Goal: Complete application form

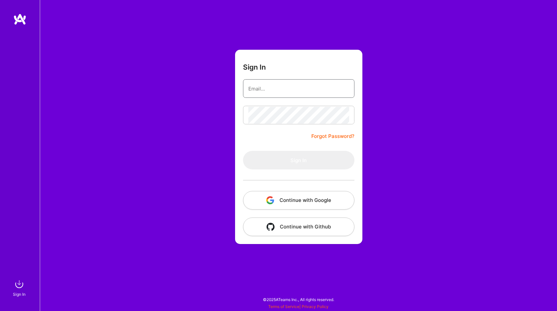
type input "[EMAIL_ADDRESS][DOMAIN_NAME]"
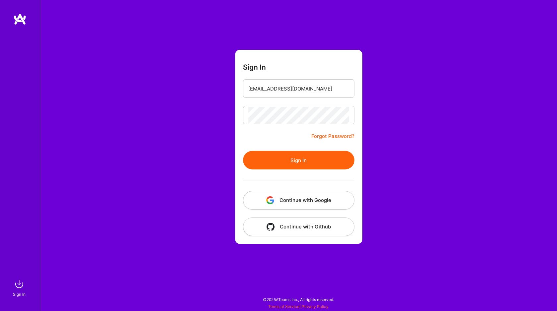
click at [292, 146] on form "Sign In raza.mirza@hotmail.com Forgot Password? Sign In Continue with Google Co…" at bounding box center [298, 147] width 127 height 194
click at [292, 158] on button "Sign In" at bounding box center [298, 160] width 111 height 19
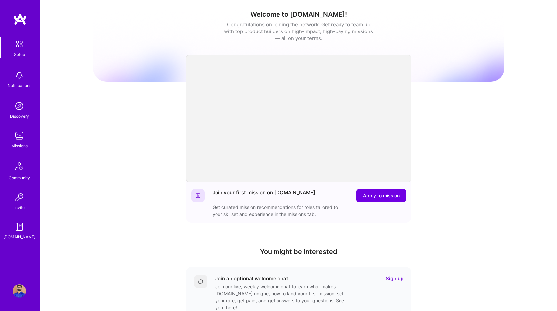
click at [21, 78] on img at bounding box center [19, 75] width 13 height 13
click at [23, 141] on img at bounding box center [19, 135] width 13 height 13
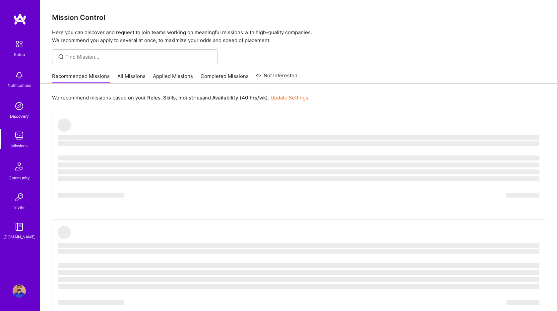
click at [124, 76] on link "All Missions" at bounding box center [131, 78] width 28 height 11
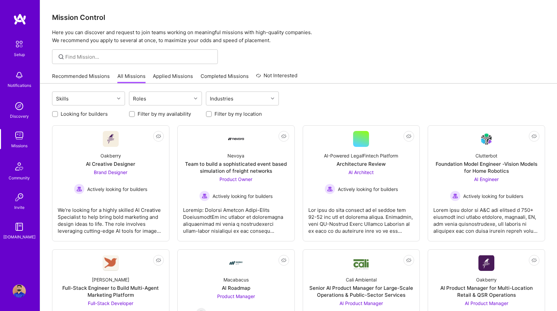
click at [55, 114] on input "Looking for builders" at bounding box center [55, 114] width 5 height 5
checkbox input "true"
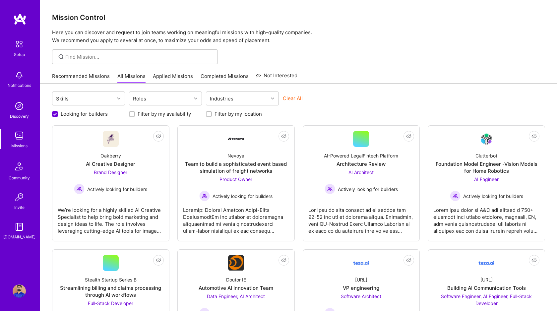
click at [283, 50] on div at bounding box center [298, 56] width 517 height 15
click at [307, 54] on div at bounding box center [298, 56] width 517 height 15
click at [384, 56] on div at bounding box center [298, 56] width 517 height 15
click at [19, 19] on img at bounding box center [19, 19] width 13 height 12
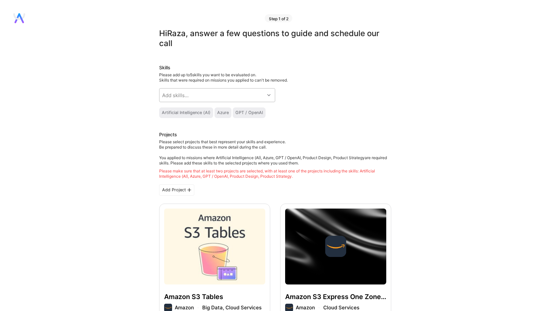
click at [265, 90] on div at bounding box center [269, 94] width 10 height 13
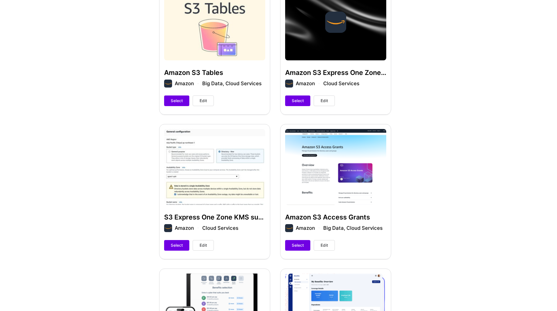
scroll to position [208, 0]
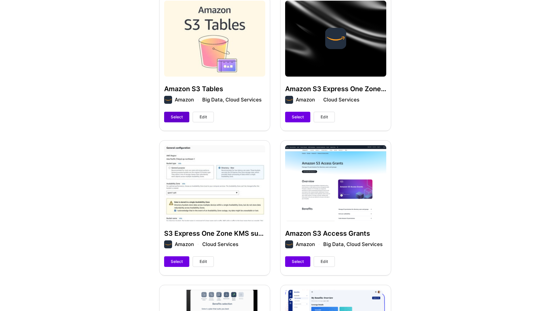
click at [181, 120] on button "Select" at bounding box center [176, 117] width 25 height 11
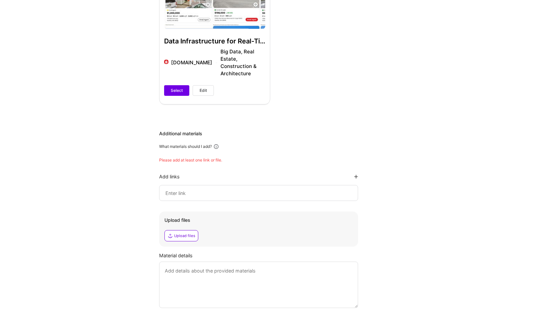
scroll to position [696, 0]
click at [173, 188] on input at bounding box center [259, 192] width 188 height 8
paste input "https://www.credly.com/badges/6f9e8ac7-1f04-4a11-a0bb-7190394d7310/linked_in_pr…"
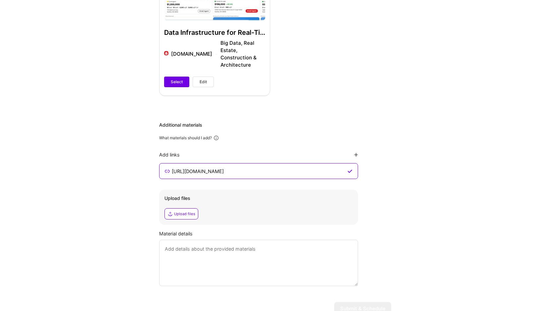
scroll to position [729, 0]
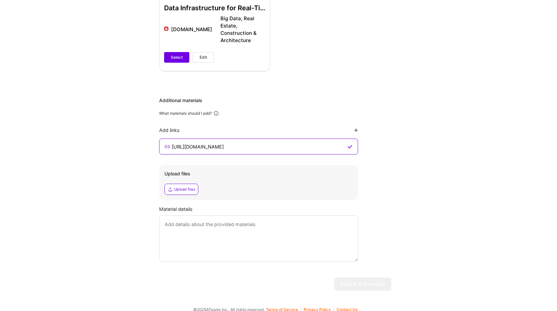
type input "https://www.credly.com/badges/6f9e8ac7-1f04-4a11-a0bb-7190394d7310/linked_in_pr…"
click at [215, 227] on textarea at bounding box center [258, 238] width 199 height 46
click at [313, 236] on textarea "Link to credential verification" at bounding box center [258, 238] width 199 height 46
click at [331, 242] on textarea "Link to credential verification." at bounding box center [258, 238] width 199 height 46
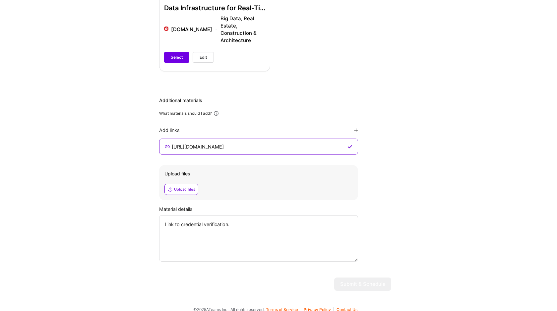
type textarea "Link to credential verification."
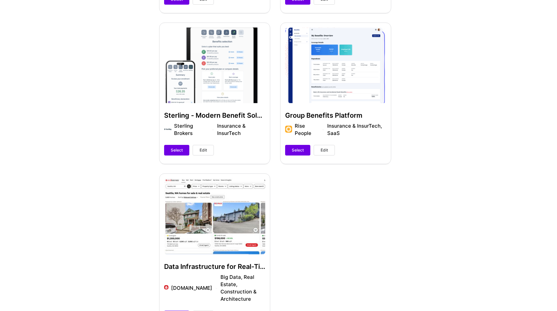
scroll to position [467, 0]
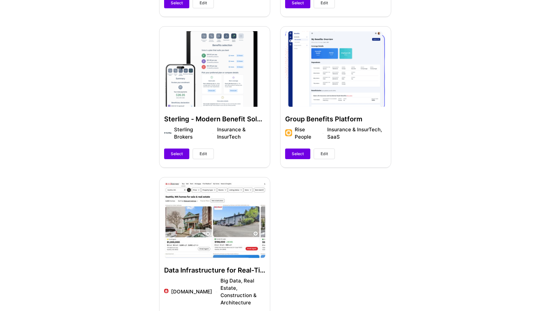
click at [252, 197] on div "Data Infrastructure for Real-Time Search and Analytics Realtor.com Big Data, Re…" at bounding box center [214, 255] width 111 height 156
click at [228, 197] on div "Data Infrastructure for Real-Time Search and Analytics Realtor.com Big Data, Re…" at bounding box center [214, 255] width 111 height 156
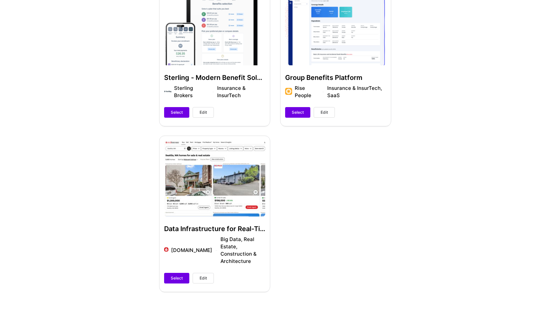
scroll to position [508, 0]
click at [171, 275] on span "Select" at bounding box center [177, 278] width 12 height 6
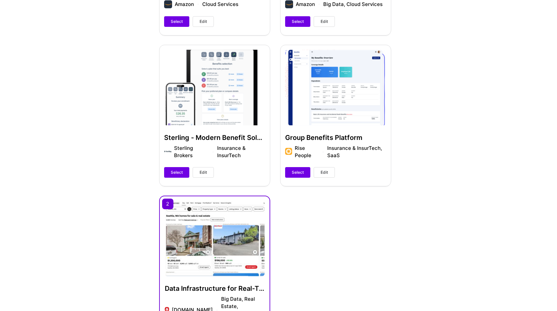
scroll to position [446, 0]
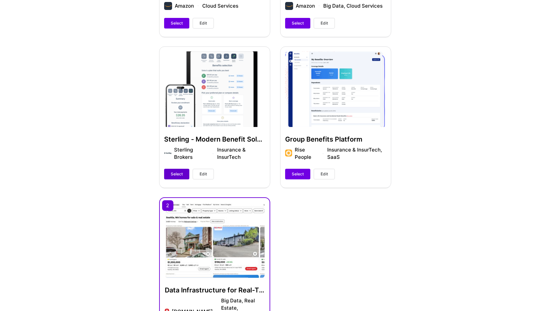
click at [168, 174] on button "Select" at bounding box center [176, 174] width 25 height 11
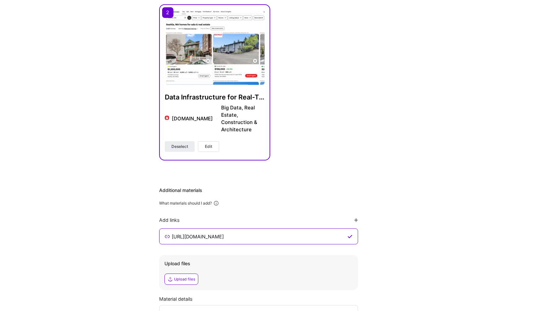
scroll to position [729, 0]
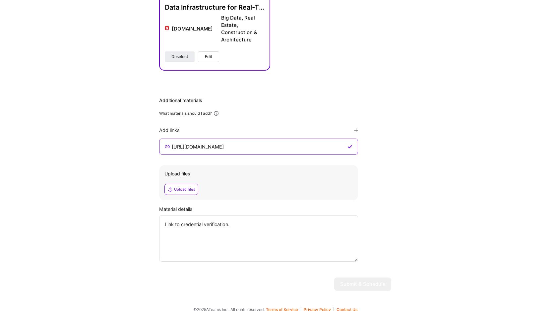
click at [305, 230] on textarea "Link to credential verification." at bounding box center [258, 238] width 199 height 46
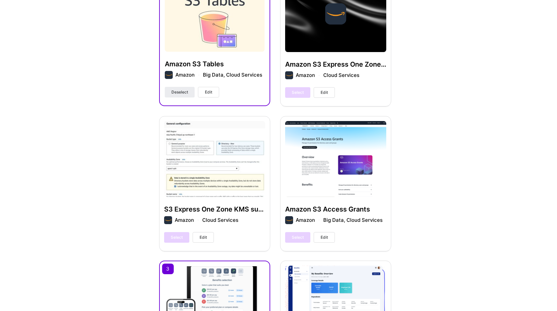
scroll to position [0, 0]
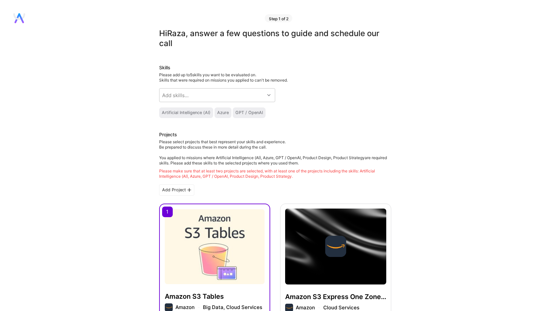
click at [179, 114] on div "Artificial Intelligence (AI)" at bounding box center [186, 112] width 49 height 5
click at [269, 94] on icon at bounding box center [268, 94] width 3 height 3
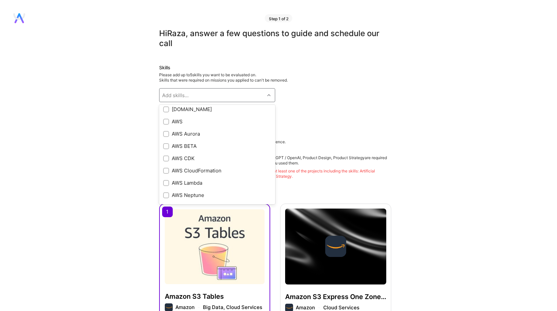
scroll to position [66, 0]
click at [166, 133] on input "checkbox" at bounding box center [166, 132] width 5 height 5
checkbox input "true"
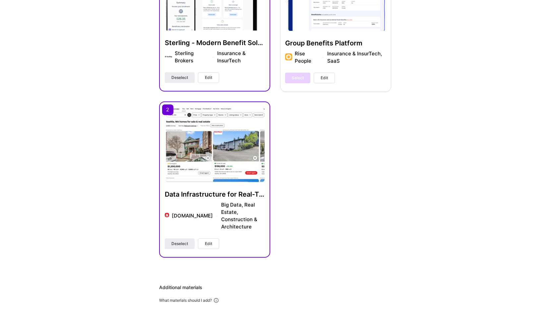
scroll to position [753, 0]
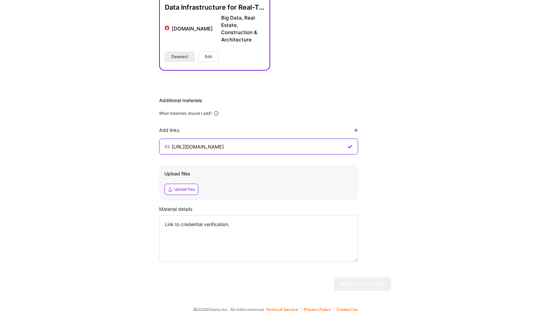
click at [191, 215] on textarea "Link to credential verification." at bounding box center [258, 238] width 199 height 46
click at [234, 221] on textarea at bounding box center [258, 238] width 199 height 46
paste textarea "Link to credential verification."
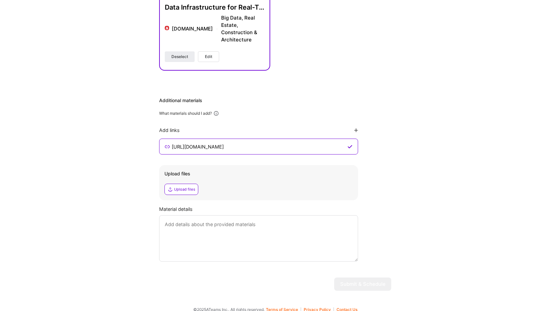
type textarea "Link to credential verification."
click at [243, 142] on input "https://www.credly.com/badges/6f9e8ac7-1f04-4a11-a0bb-7190394d7310/linked_in_pr…" at bounding box center [258, 146] width 175 height 8
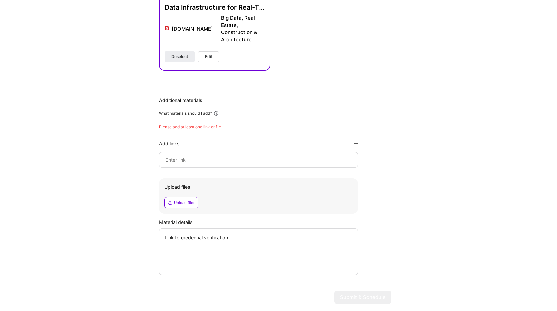
click at [233, 156] on div at bounding box center [258, 160] width 199 height 16
click at [200, 156] on input at bounding box center [259, 160] width 188 height 8
paste input "https://www.credly.com/badges/6f9e8ac7-1f04-4a11-a0bb-7190394d7310/linked_in_pr…"
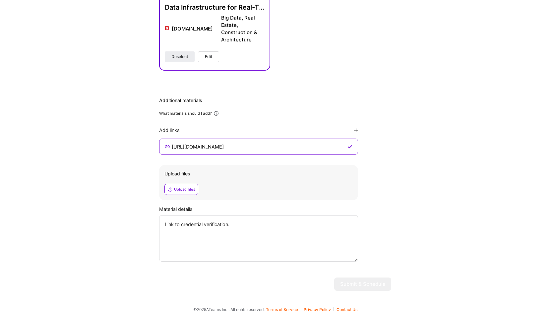
scroll to position [0, 33]
type input "https://www.credly.com/badges/6f9e8ac7-1f04-4a11-a0bb-7190394d7310/linked_in_pr…"
click at [351, 144] on icon at bounding box center [349, 146] width 5 height 5
click at [356, 128] on icon at bounding box center [356, 130] width 4 height 4
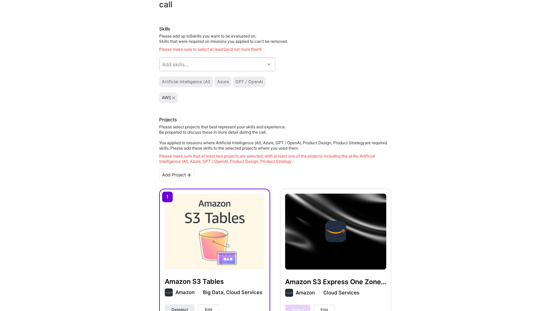
scroll to position [26, 0]
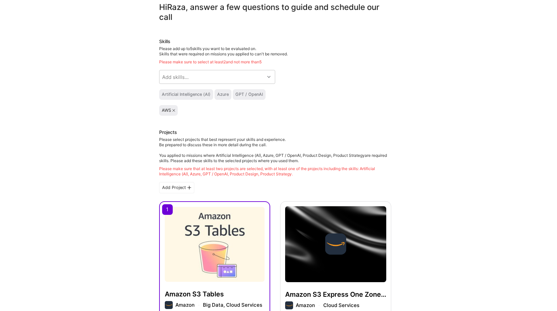
click at [175, 110] on icon at bounding box center [173, 110] width 3 height 3
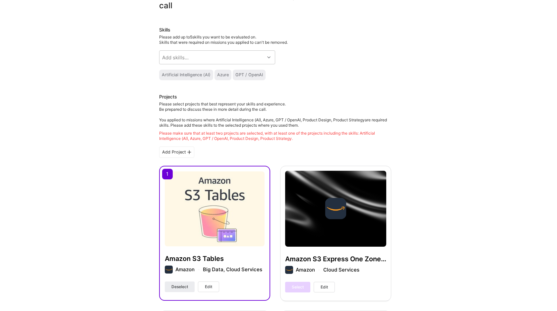
scroll to position [39, 0]
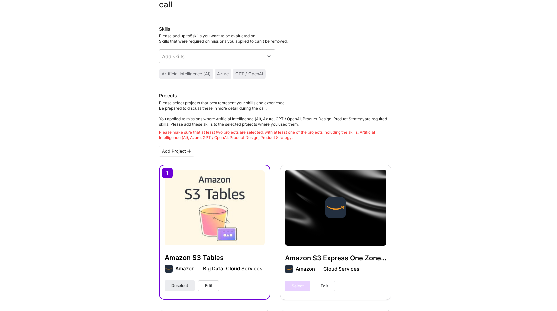
click at [179, 151] on div "Add Project" at bounding box center [176, 150] width 35 height 11
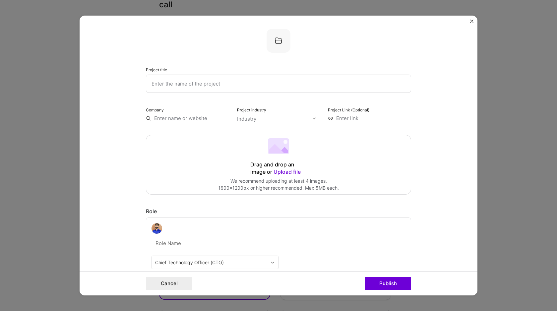
click at [188, 83] on input "text" at bounding box center [278, 84] width 265 height 18
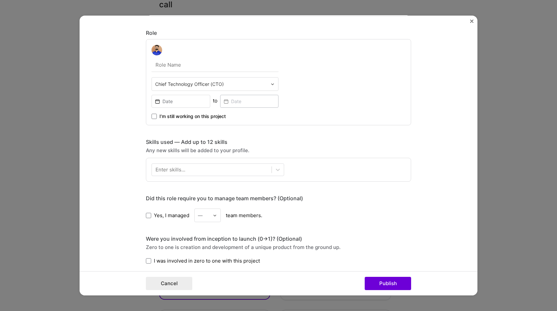
scroll to position [177, 0]
type input "Woddy"
click at [167, 105] on input at bounding box center [180, 102] width 59 height 13
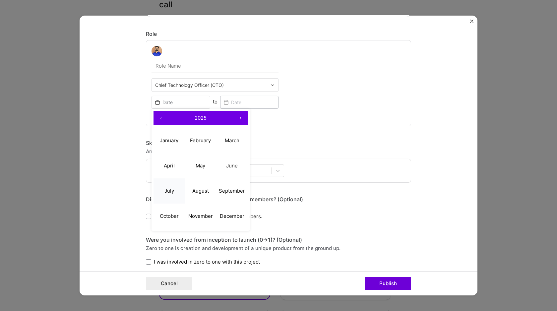
click at [159, 197] on button "July" at bounding box center [168, 190] width 31 height 25
type input "[DATE]"
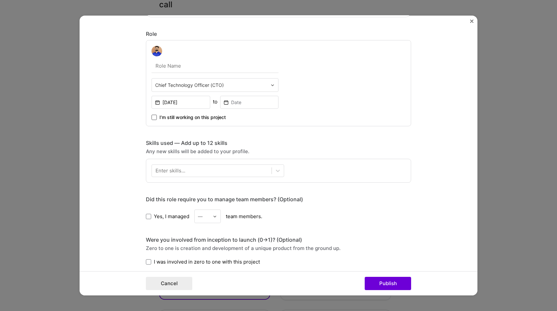
click at [153, 119] on span at bounding box center [153, 117] width 5 height 5
click at [0, 0] on input "I’m still working on this project" at bounding box center [0, 0] width 0 height 0
click at [203, 168] on div at bounding box center [212, 170] width 120 height 11
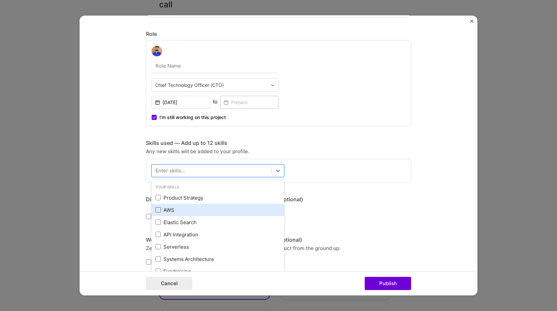
click at [157, 210] on span at bounding box center [157, 209] width 5 height 5
click at [0, 0] on input "checkbox" at bounding box center [0, 0] width 0 height 0
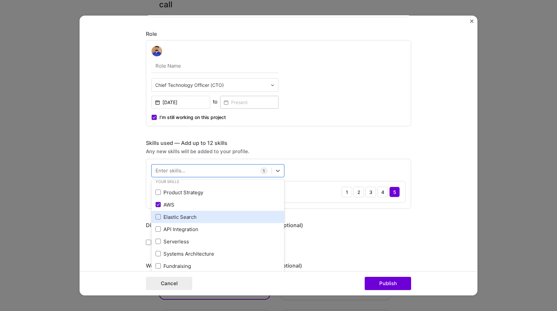
scroll to position [0, 0]
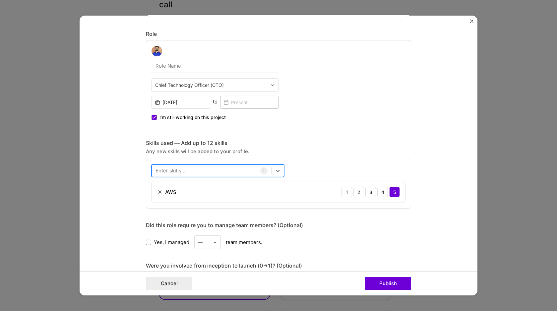
click at [187, 171] on div at bounding box center [212, 170] width 120 height 11
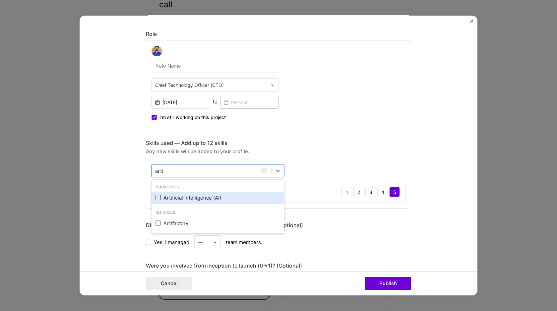
click at [158, 197] on span at bounding box center [157, 197] width 5 height 5
click at [0, 0] on input "checkbox" at bounding box center [0, 0] width 0 height 0
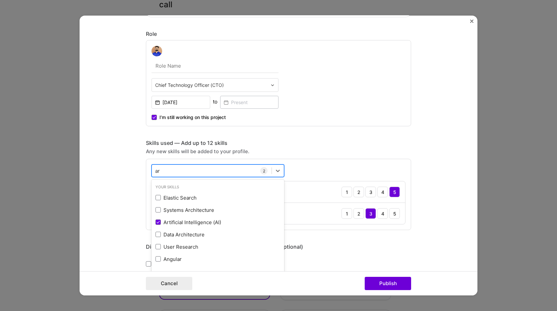
type input "a"
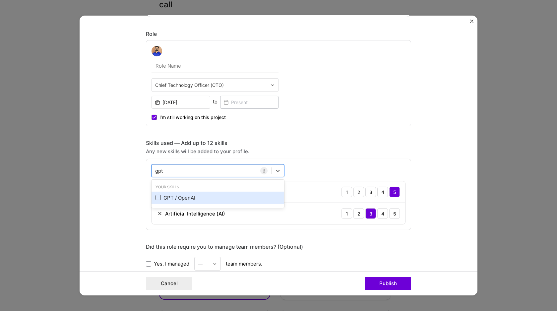
click at [159, 198] on span at bounding box center [157, 197] width 5 height 5
click at [0, 0] on input "checkbox" at bounding box center [0, 0] width 0 height 0
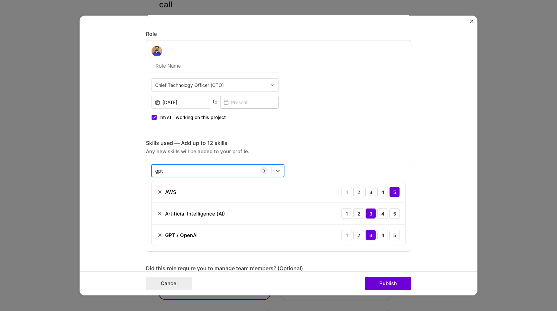
click at [189, 167] on div "gpt gpt" at bounding box center [212, 170] width 120 height 11
click at [188, 171] on div "gpt gpt" at bounding box center [212, 170] width 120 height 11
type input "g"
type input "c"
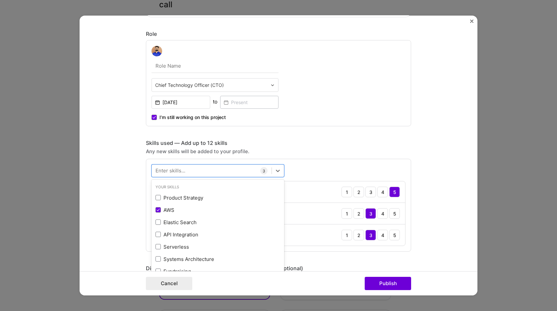
click at [107, 213] on form "Project title Woddy Company Project industry Industry Project Link (Optional) D…" at bounding box center [279, 156] width 398 height 280
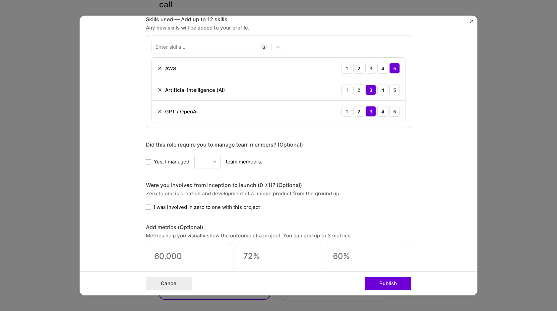
scroll to position [304, 0]
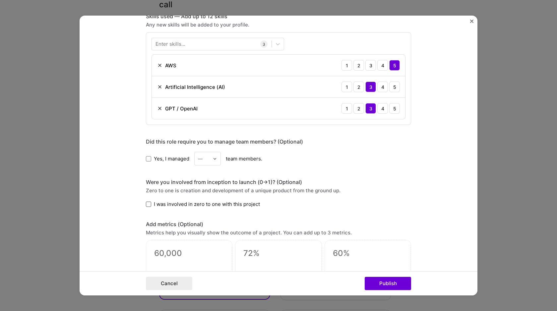
click at [147, 205] on span at bounding box center [148, 203] width 5 height 5
click at [0, 0] on input "I was involved in zero to one with this project" at bounding box center [0, 0] width 0 height 0
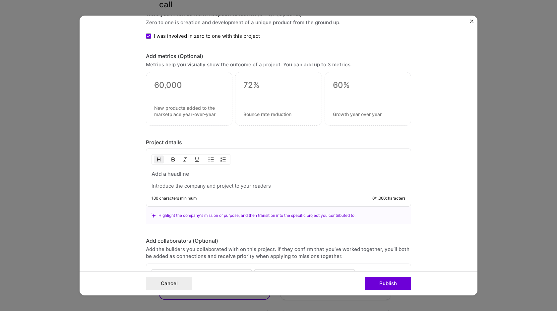
scroll to position [476, 0]
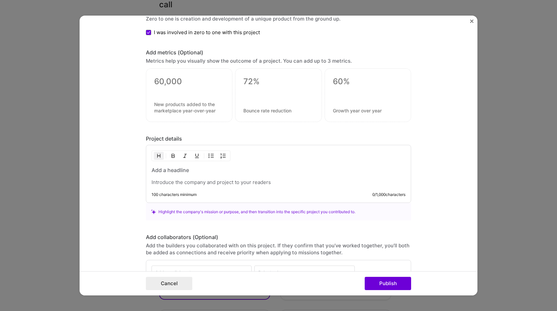
click at [187, 183] on p at bounding box center [278, 182] width 254 height 7
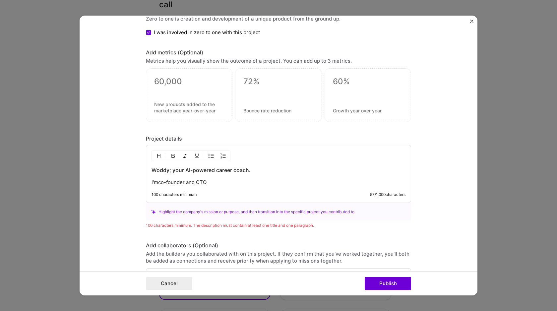
click at [159, 181] on p "I'mco-founder and CTO" at bounding box center [278, 182] width 254 height 7
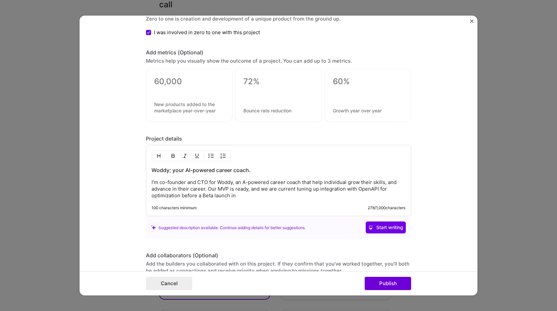
click at [255, 197] on p "I'm co-founder and CTO for Woddy, an A-powered career coach that help individua…" at bounding box center [278, 189] width 254 height 20
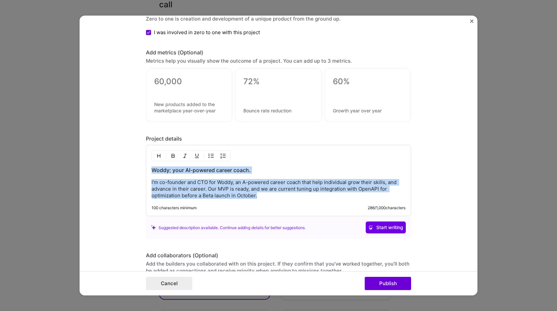
copy div "Woddy; your AI-powered career coach. I'm co-founder and CTO for Woddy, an A-pow…"
click at [208, 194] on p "I'm co-founder and CTO for Woddy, an A-powered career coach that help individua…" at bounding box center [278, 189] width 254 height 20
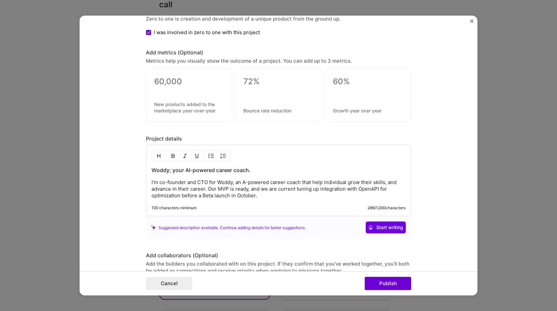
click at [214, 183] on p "I'm co-founder and CTO for Woddy, an A-powered career coach that help individua…" at bounding box center [278, 189] width 254 height 20
click at [155, 181] on p "I'm co-founder and CTO for Woddy, an A-powered career coach that help individua…" at bounding box center [278, 189] width 254 height 20
click at [261, 173] on h3 "Woddy; your AI-powered career coach." at bounding box center [278, 169] width 254 height 7
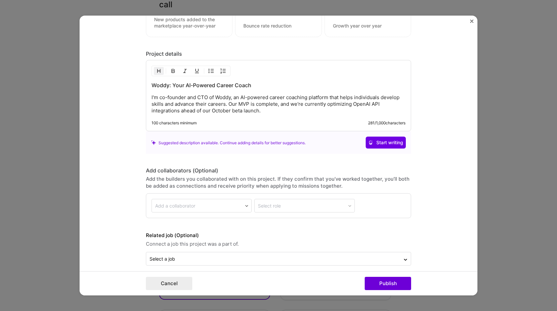
scroll to position [554, 0]
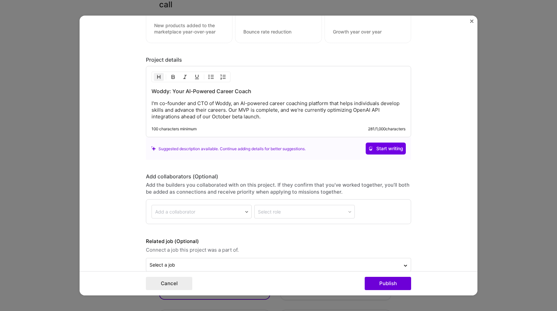
click at [245, 210] on img at bounding box center [247, 212] width 4 height 4
type input "umer"
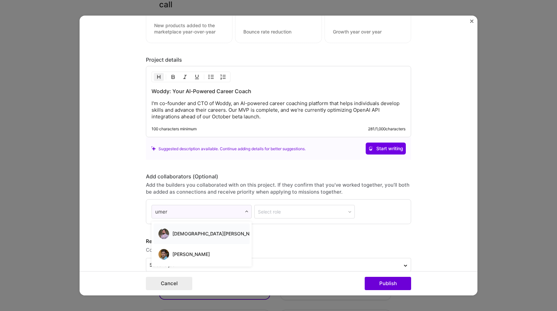
click at [223, 234] on div "[DEMOGRAPHIC_DATA][PERSON_NAME]" at bounding box center [201, 234] width 89 height 14
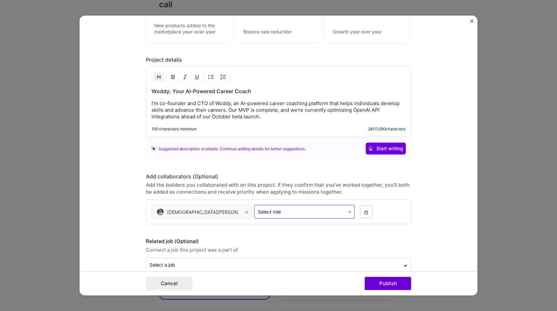
click at [348, 211] on img at bounding box center [350, 212] width 4 height 4
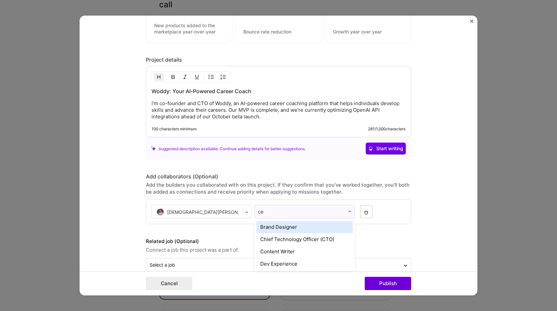
scroll to position [0, 0]
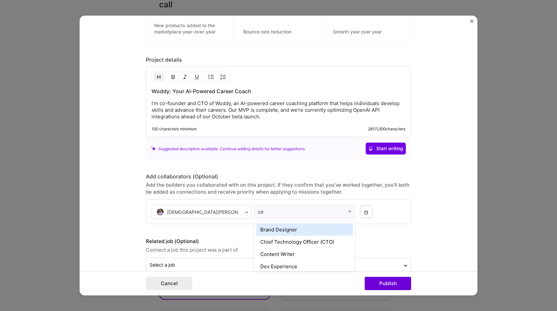
type input "c"
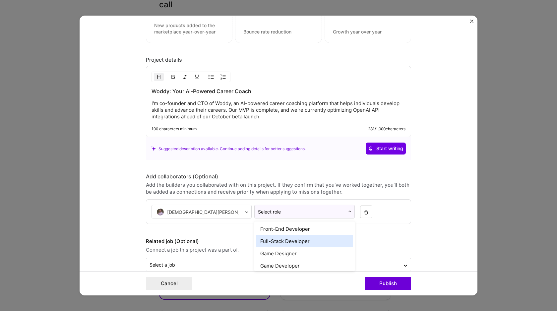
scroll to position [381, 0]
click at [293, 240] on div "Full-Stack Developer" at bounding box center [304, 241] width 96 height 12
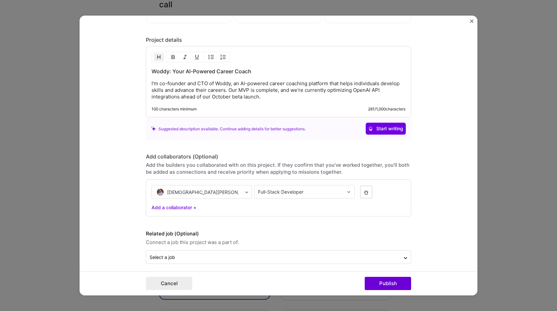
scroll to position [580, 0]
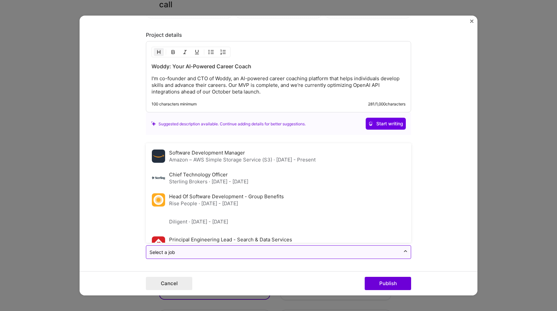
click at [407, 253] on icon at bounding box center [405, 251] width 5 height 7
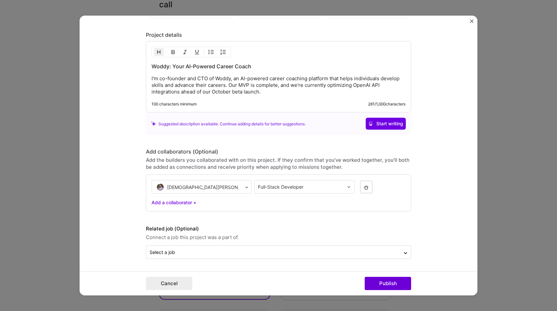
click at [439, 226] on form "Project title Woddy Company Project industry Industry Project Link (Optional) D…" at bounding box center [279, 156] width 398 height 280
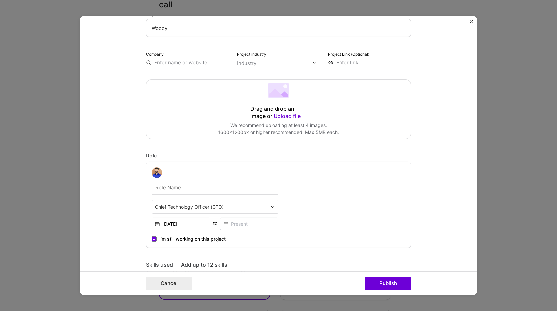
scroll to position [20, 0]
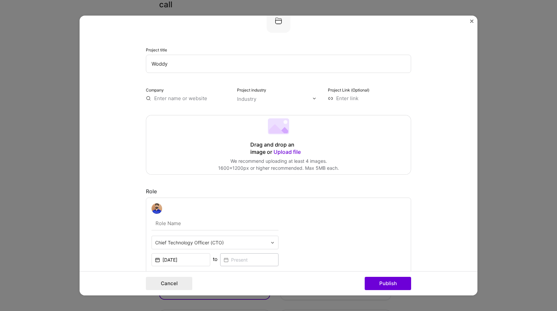
click at [288, 150] on span "Upload file" at bounding box center [286, 151] width 27 height 7
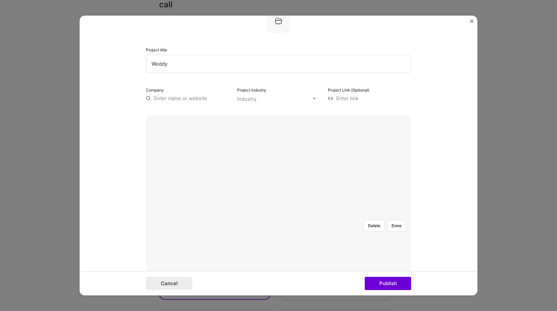
click at [290, 224] on div at bounding box center [343, 273] width 130 height 98
click at [379, 285] on button "Publish" at bounding box center [388, 283] width 46 height 13
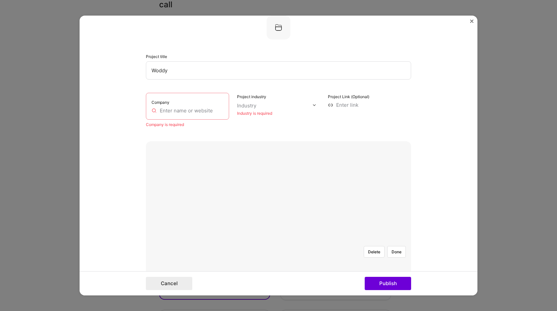
click at [174, 110] on input "text" at bounding box center [187, 110] width 72 height 7
type input "W"
click at [161, 104] on input "Ascendica Studio" at bounding box center [187, 104] width 83 height 7
type input "Ascendica Studio"
click at [189, 111] on input "Ascendica Studio" at bounding box center [187, 110] width 72 height 7
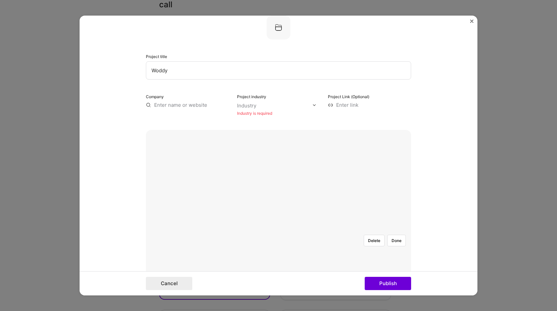
paste input "Ascendia Studio"
type input "Ascendia Studio"
click at [225, 122] on div "Ascendia Studio" at bounding box center [205, 120] width 44 height 12
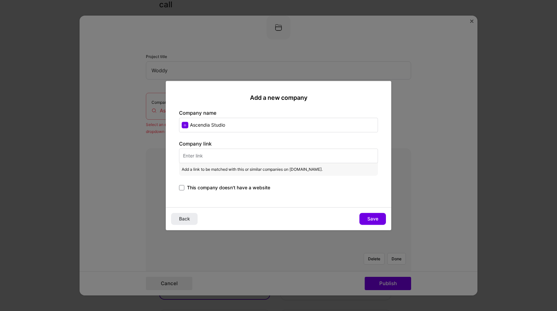
click at [200, 126] on input "Ascendia Studio" at bounding box center [278, 125] width 199 height 15
paste input "ascendic"
type input "Ascendica Studio"
click at [368, 218] on span "Save" at bounding box center [372, 218] width 11 height 7
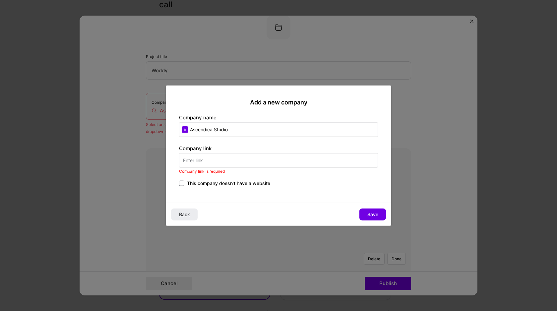
click at [195, 162] on input "text" at bounding box center [278, 160] width 199 height 15
paste input "https://ascendicastudio.com/"
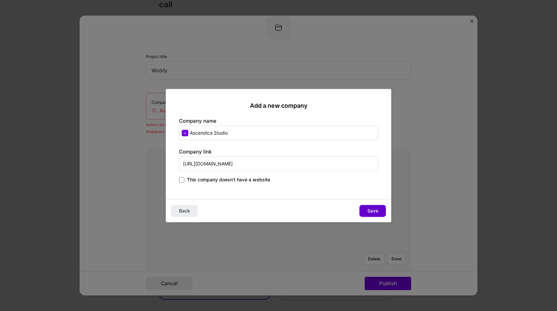
type input "https://ascendicastudio.com/"
click at [371, 210] on span "Save" at bounding box center [372, 210] width 11 height 7
type input "Ascendica Studio"
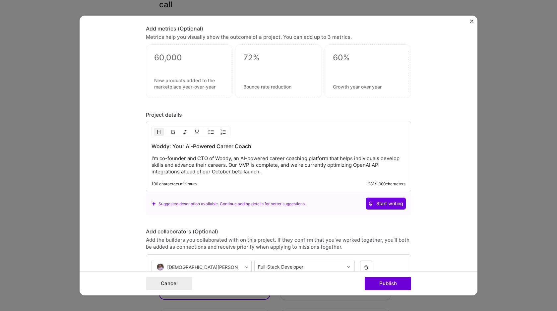
scroll to position [735, 0]
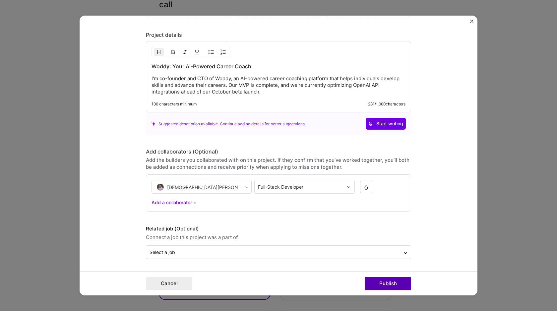
click at [382, 284] on button "Publish" at bounding box center [388, 283] width 46 height 13
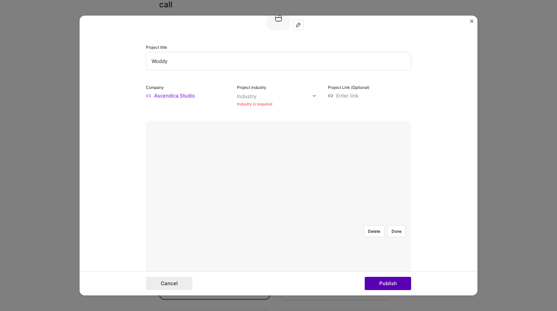
scroll to position [13, 0]
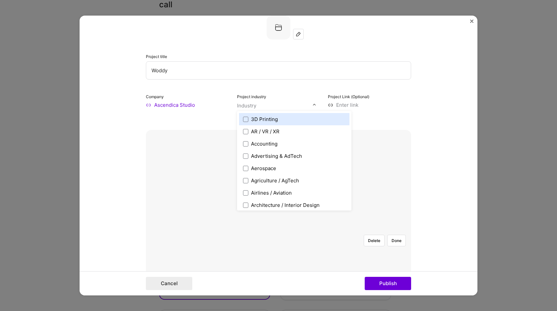
click at [316, 101] on div at bounding box center [316, 104] width 8 height 7
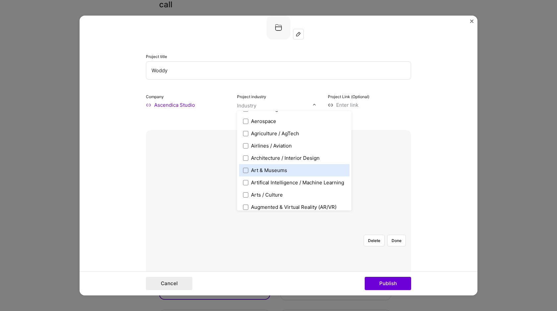
scroll to position [50, 0]
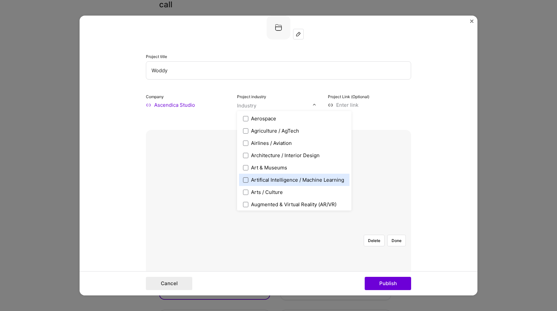
click at [245, 181] on span at bounding box center [245, 179] width 5 height 5
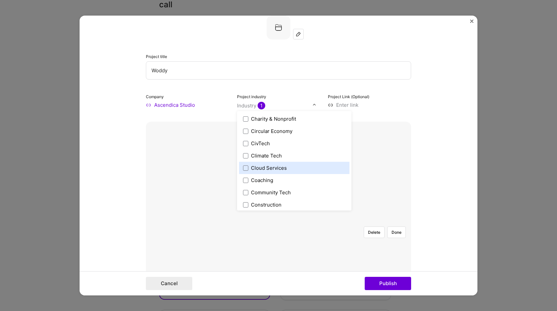
scroll to position [345, 0]
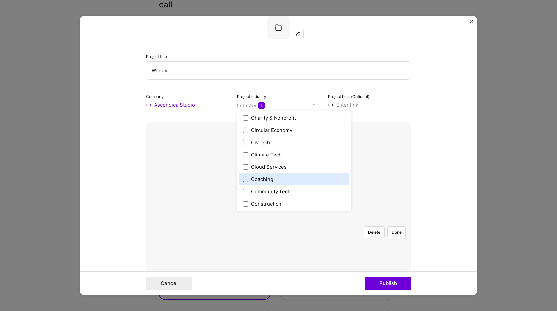
click at [246, 181] on span at bounding box center [245, 178] width 5 height 5
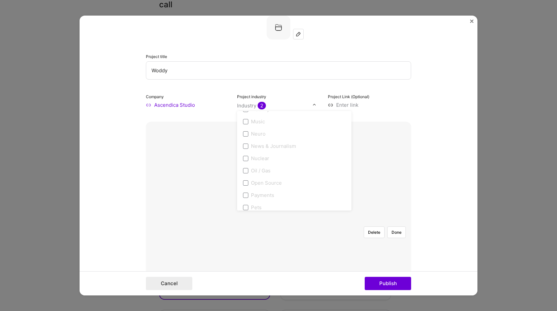
scroll to position [1376, 0]
click at [386, 284] on button "Publish" at bounding box center [388, 283] width 46 height 13
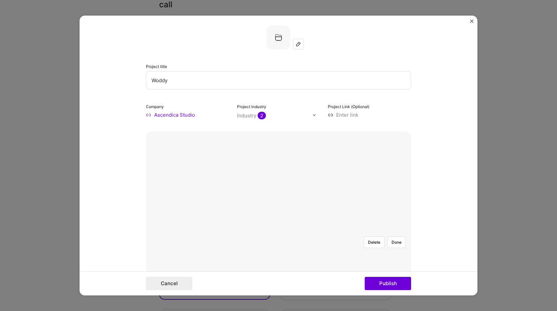
scroll to position [0, 0]
click at [394, 240] on button "Done" at bounding box center [396, 246] width 19 height 12
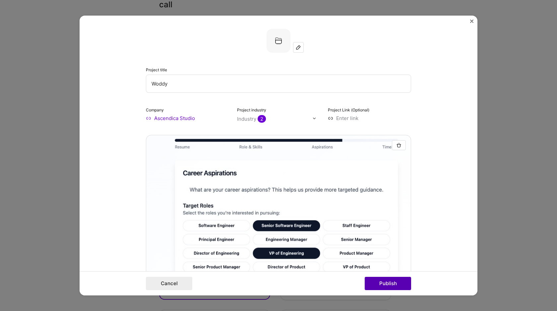
click at [382, 279] on button "Publish" at bounding box center [388, 283] width 46 height 13
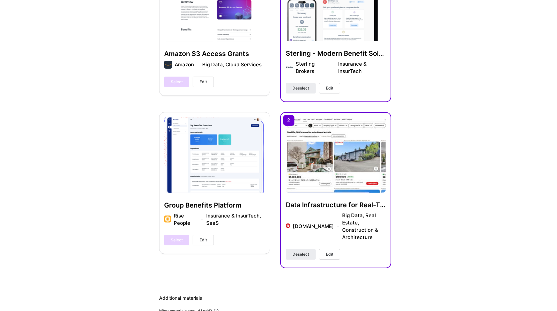
scroll to position [545, 0]
click at [301, 252] on span "Deselect" at bounding box center [300, 255] width 17 height 6
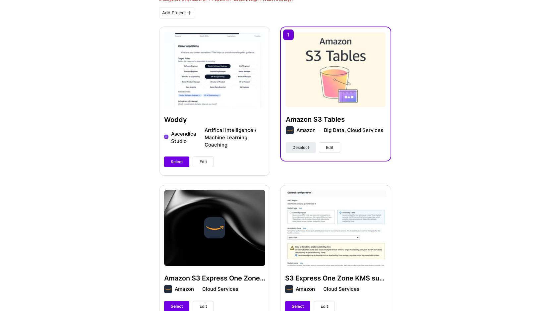
scroll to position [150, 0]
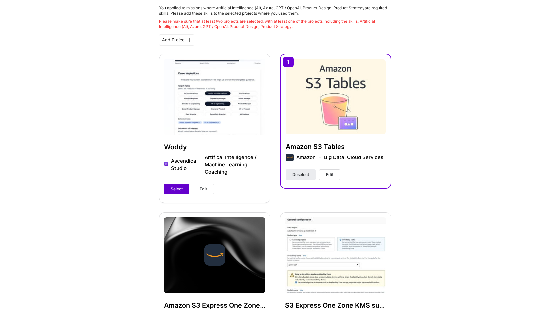
click at [177, 190] on span "Select" at bounding box center [177, 189] width 12 height 6
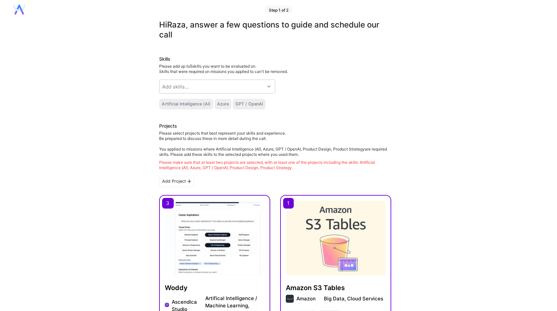
scroll to position [11, 0]
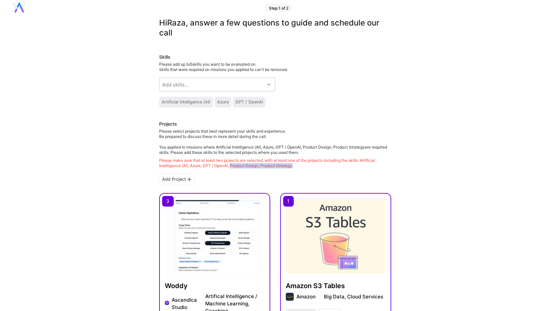
drag, startPoint x: 295, startPoint y: 166, endPoint x: 232, endPoint y: 164, distance: 63.0
click at [232, 164] on div "Please make sure that at least two projects are selected, with at least one of …" at bounding box center [275, 163] width 232 height 11
copy div "Product Design, Product Strategy ."
click at [172, 232] on img at bounding box center [215, 235] width 100 height 75
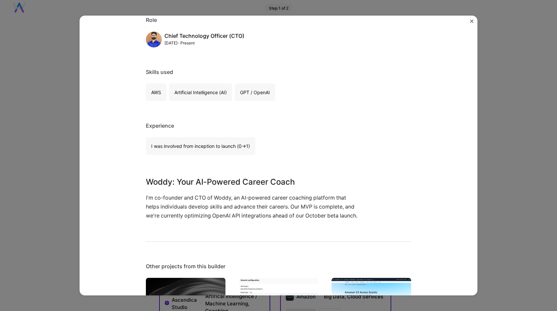
scroll to position [294, 0]
click at [472, 20] on img "Close" at bounding box center [471, 21] width 3 height 3
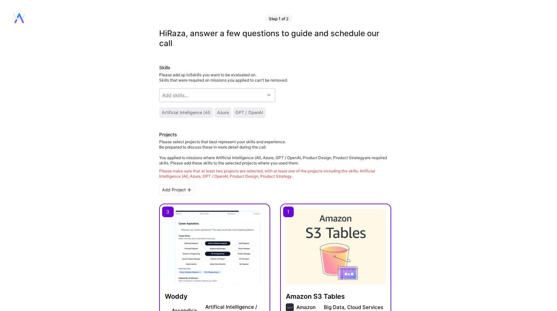
click at [24, 20] on icon at bounding box center [19, 18] width 12 height 10
copy div "Product Design"
drag, startPoint x: 260, startPoint y: 176, endPoint x: 231, endPoint y: 177, distance: 29.5
click at [231, 177] on div "Please make sure that at least two projects are selected, with at least one of …" at bounding box center [275, 173] width 232 height 11
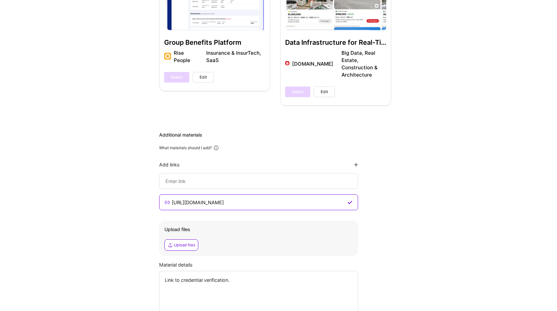
scroll to position [764, 0]
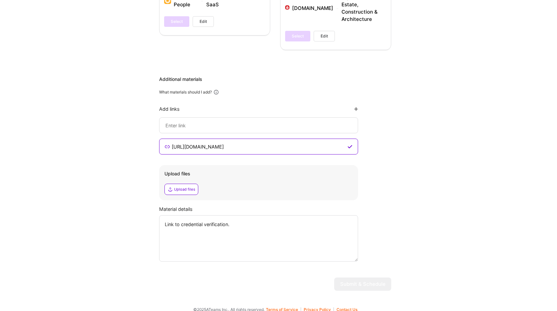
click at [231, 142] on input "https://www.credly.com/badges/6f9e8ac7-1f04-4a11-a0bb-7190394d7310/linked_in_pr…" at bounding box center [258, 146] width 175 height 8
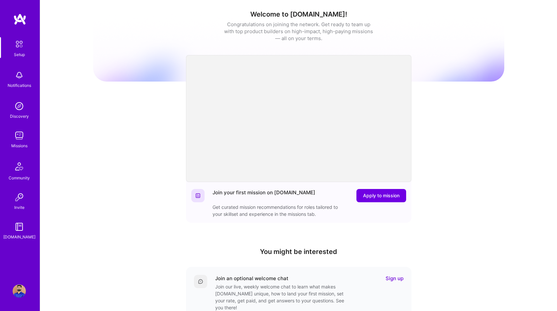
click at [20, 287] on img at bounding box center [19, 290] width 13 height 13
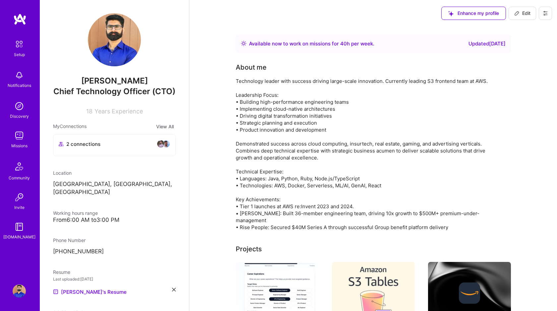
click at [274, 270] on img at bounding box center [277, 293] width 83 height 62
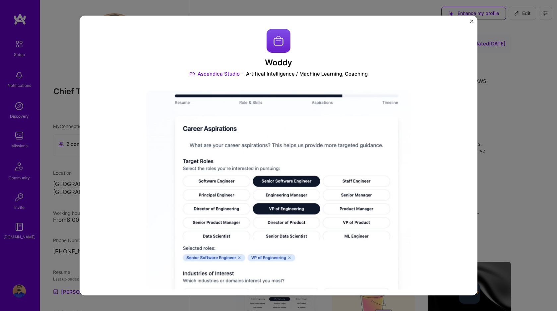
click at [470, 22] on img "Close" at bounding box center [471, 21] width 3 height 3
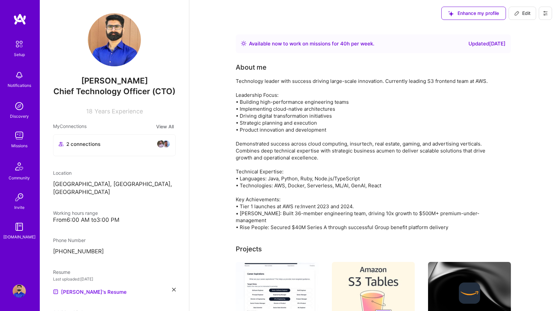
click at [526, 14] on span "Edit" at bounding box center [522, 13] width 16 height 7
select select "CA"
select select "Right Now"
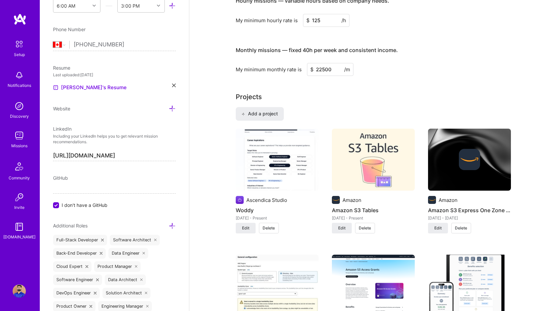
scroll to position [498, 0]
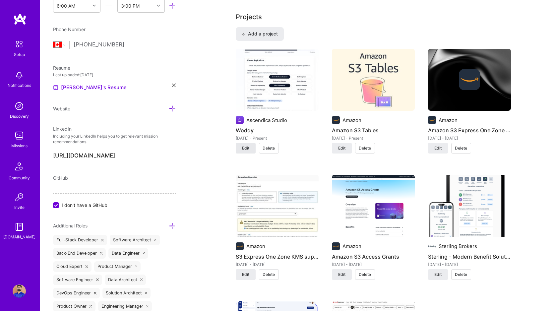
click at [247, 150] on span "Edit" at bounding box center [245, 148] width 7 height 6
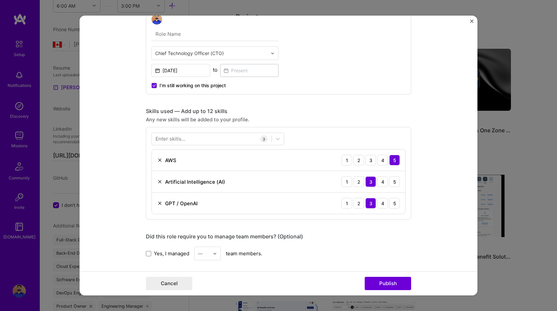
scroll to position [370, 0]
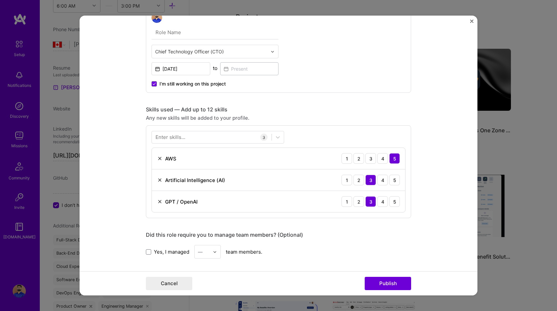
click at [171, 139] on div "Enter skills..." at bounding box center [170, 137] width 30 height 7
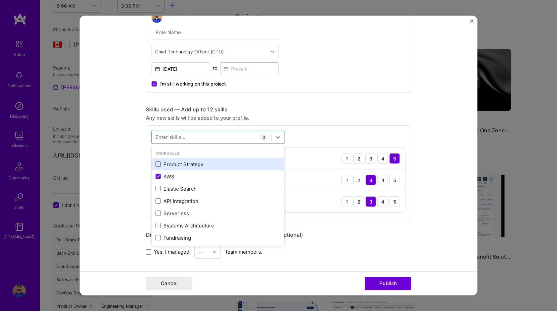
click at [156, 164] on span at bounding box center [157, 163] width 5 height 5
click at [0, 0] on input "checkbox" at bounding box center [0, 0] width 0 height 0
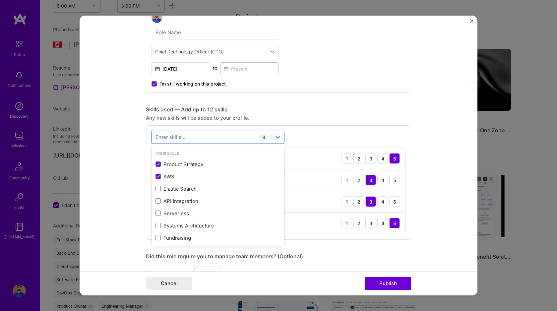
click at [176, 137] on div "Enter skills..." at bounding box center [170, 137] width 30 height 7
click at [167, 137] on div "Enter skills..." at bounding box center [170, 137] width 30 height 7
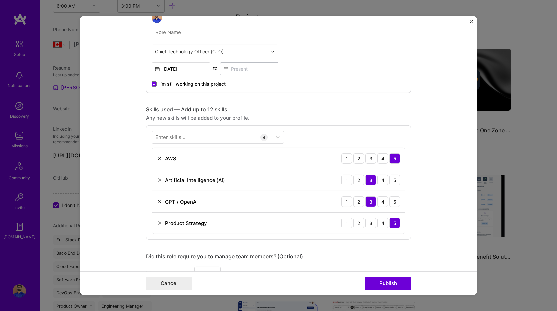
click at [167, 137] on div "Enter skills..." at bounding box center [170, 137] width 30 height 7
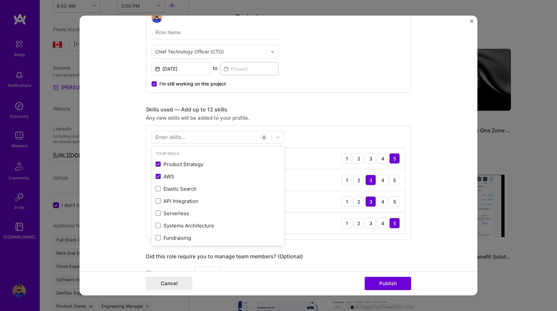
click at [167, 137] on div "Enter skills..." at bounding box center [170, 137] width 30 height 7
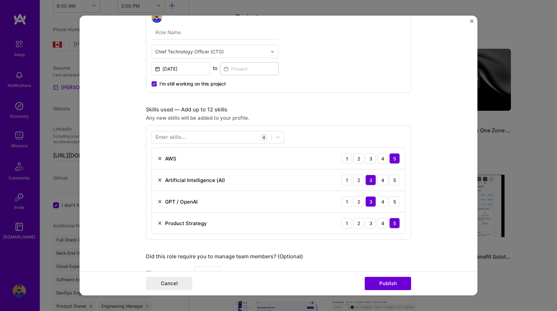
click at [167, 137] on div "Enter skills..." at bounding box center [170, 137] width 30 height 7
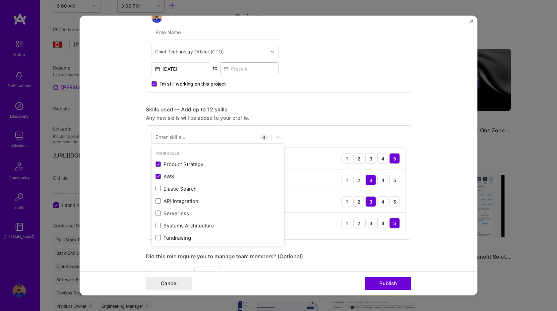
click at [183, 139] on div "Enter skills..." at bounding box center [170, 137] width 30 height 7
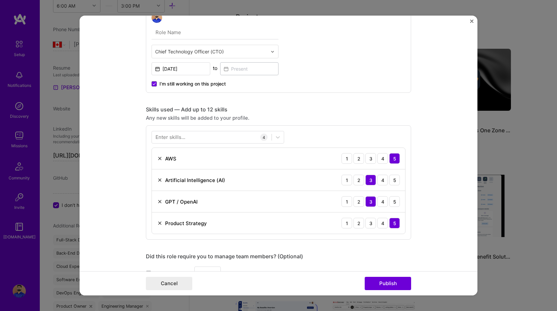
click at [121, 201] on form "Project title Woddy Company Ascendica Studio Project industry Industry 2 Projec…" at bounding box center [279, 156] width 398 height 280
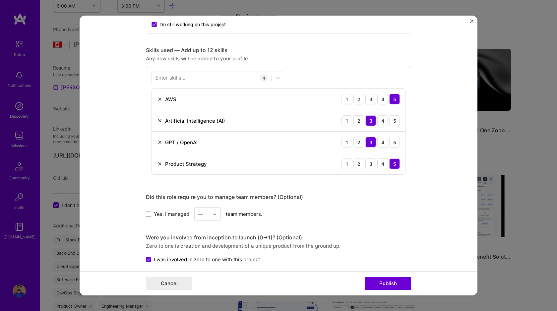
scroll to position [429, 0]
click at [392, 282] on button "Publish" at bounding box center [388, 283] width 46 height 13
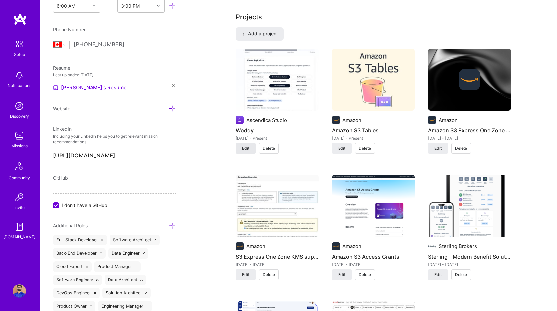
click at [243, 144] on button "Edit" at bounding box center [246, 148] width 20 height 11
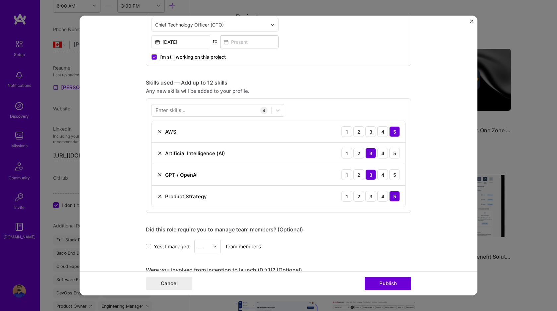
scroll to position [384, 0]
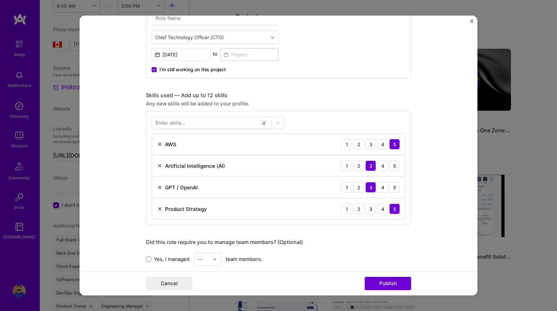
click at [177, 122] on div "Enter skills..." at bounding box center [170, 122] width 30 height 7
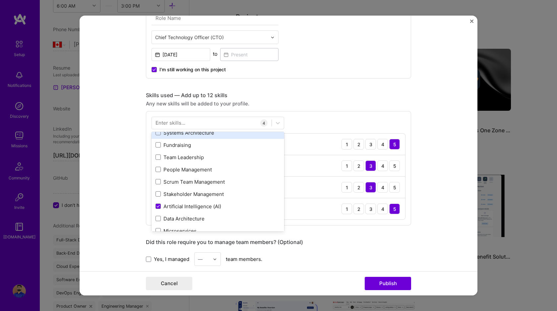
scroll to position [76, 0]
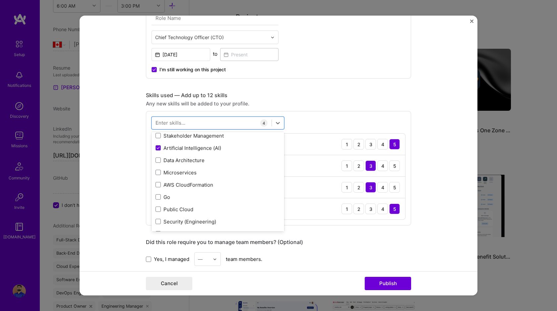
scroll to position [138, 0]
click at [157, 161] on span at bounding box center [157, 159] width 5 height 5
click at [0, 0] on input "checkbox" at bounding box center [0, 0] width 0 height 0
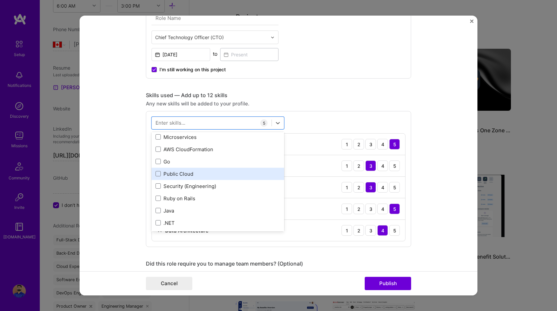
scroll to position [175, 0]
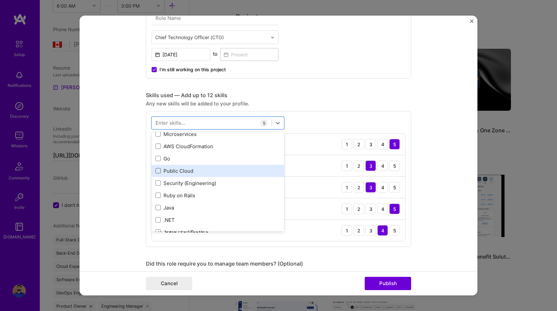
click at [158, 172] on span at bounding box center [157, 170] width 5 height 5
click at [0, 0] on input "checkbox" at bounding box center [0, 0] width 0 height 0
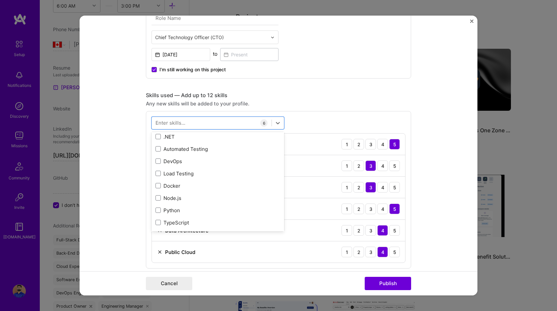
scroll to position [259, 0]
click at [158, 197] on span at bounding box center [157, 197] width 5 height 5
click at [0, 0] on input "checkbox" at bounding box center [0, 0] width 0 height 0
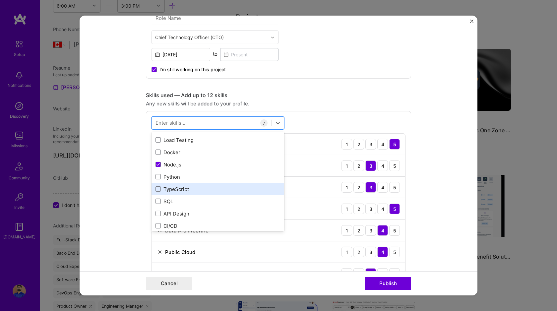
scroll to position [298, 0]
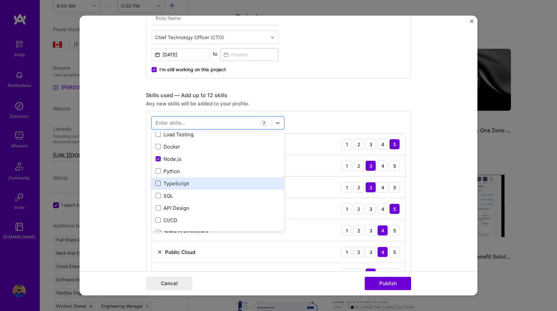
click at [158, 182] on span at bounding box center [157, 183] width 5 height 5
click at [0, 0] on input "checkbox" at bounding box center [0, 0] width 0 height 0
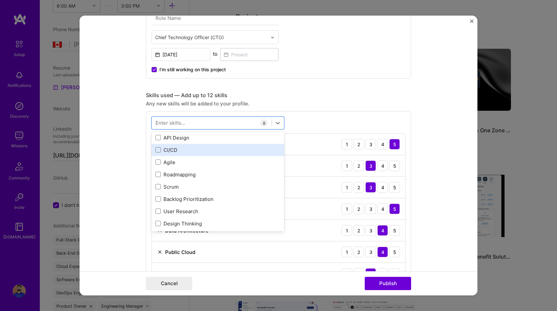
scroll to position [373, 0]
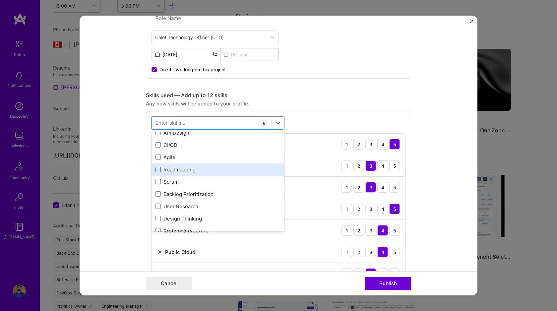
click at [158, 169] on span at bounding box center [157, 169] width 5 height 5
click at [0, 0] on input "checkbox" at bounding box center [0, 0] width 0 height 0
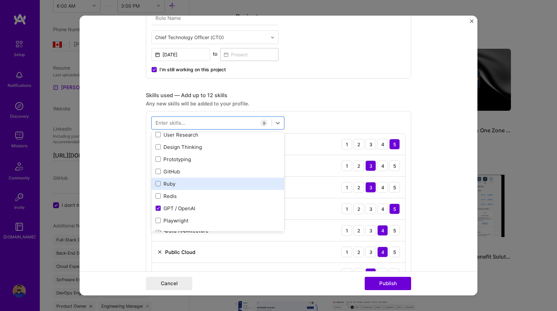
scroll to position [445, 0]
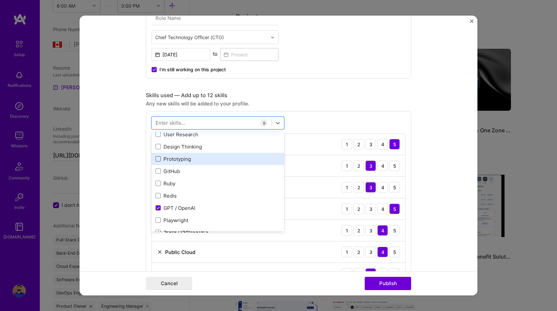
click at [157, 160] on span at bounding box center [157, 158] width 5 height 5
click at [0, 0] on input "checkbox" at bounding box center [0, 0] width 0 height 0
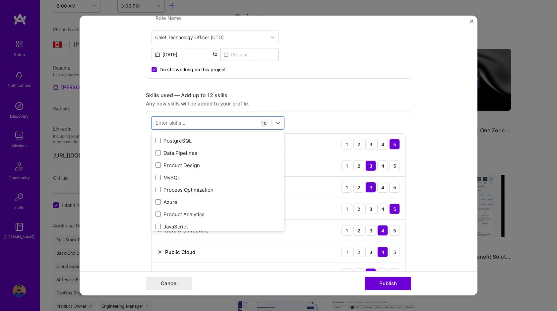
scroll to position [537, 0]
click at [157, 165] on span at bounding box center [157, 163] width 5 height 5
click at [0, 0] on input "checkbox" at bounding box center [0, 0] width 0 height 0
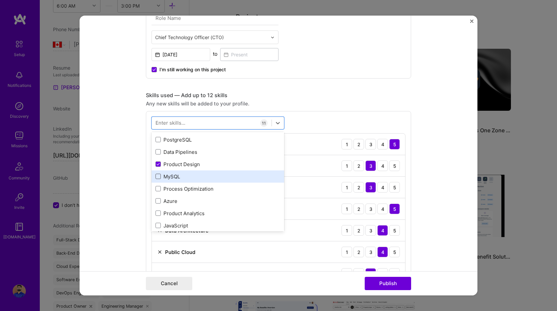
click at [159, 178] on span at bounding box center [157, 176] width 5 height 5
click at [0, 0] on input "checkbox" at bounding box center [0, 0] width 0 height 0
click at [160, 178] on span at bounding box center [157, 176] width 5 height 5
click at [0, 0] on input "checkbox" at bounding box center [0, 0] width 0 height 0
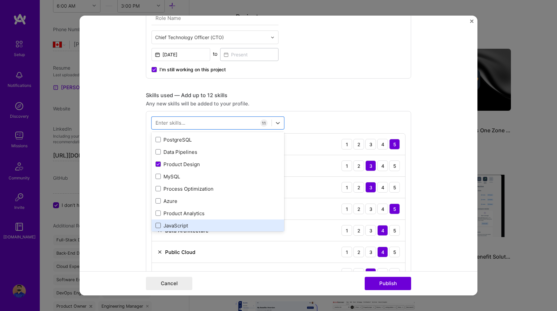
click at [159, 227] on span at bounding box center [157, 225] width 5 height 5
click at [0, 0] on input "checkbox" at bounding box center [0, 0] width 0 height 0
click at [384, 284] on button "Publish" at bounding box center [388, 283] width 46 height 13
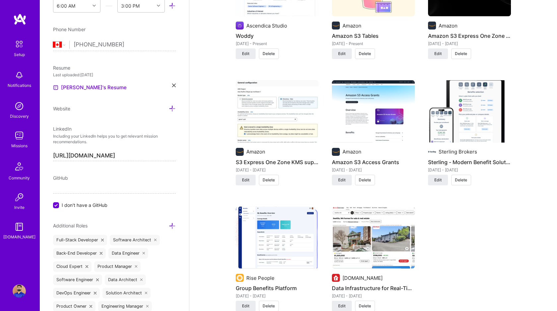
scroll to position [594, 0]
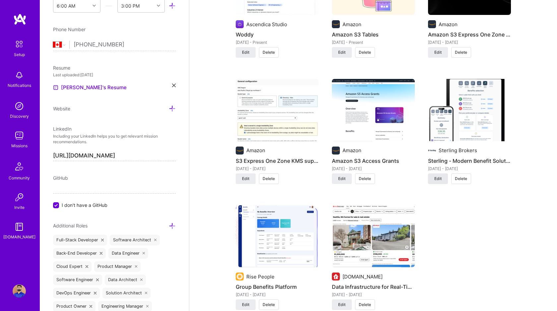
click at [434, 178] on span "Edit" at bounding box center [437, 179] width 7 height 6
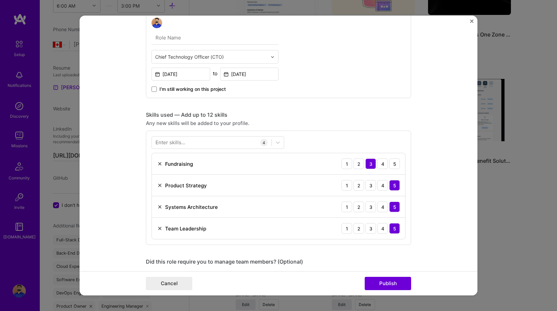
scroll to position [367, 0]
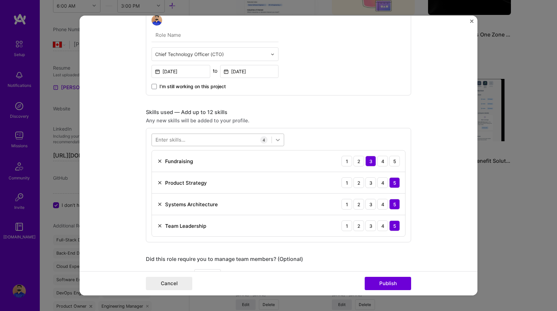
click at [280, 142] on icon at bounding box center [277, 140] width 7 height 7
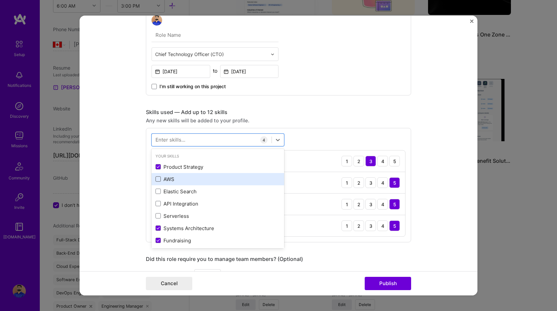
click at [158, 180] on span at bounding box center [157, 178] width 5 height 5
click at [0, 0] on input "checkbox" at bounding box center [0, 0] width 0 height 0
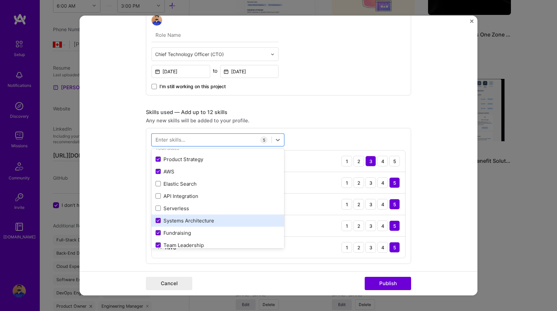
scroll to position [8, 0]
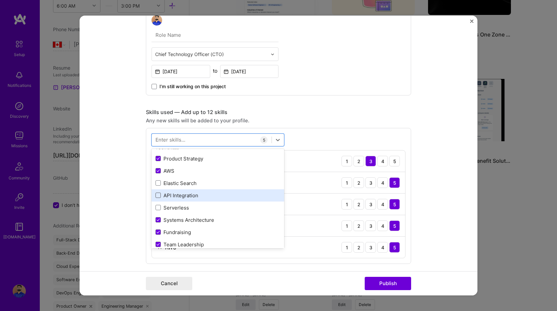
click at [160, 197] on span at bounding box center [157, 195] width 5 height 5
click at [0, 0] on input "checkbox" at bounding box center [0, 0] width 0 height 0
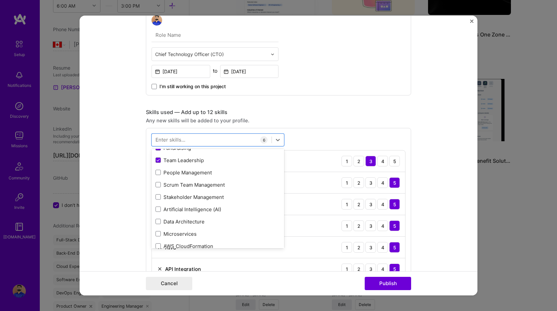
scroll to position [93, 0]
click at [158, 173] on span at bounding box center [157, 171] width 5 height 5
click at [0, 0] on input "checkbox" at bounding box center [0, 0] width 0 height 0
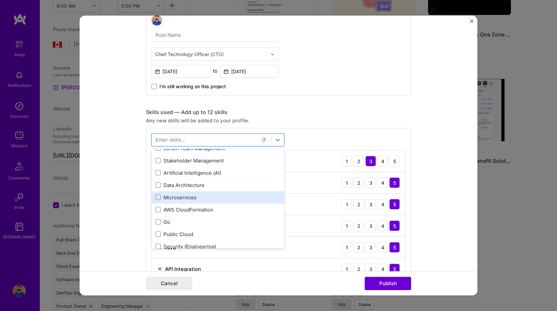
scroll to position [134, 0]
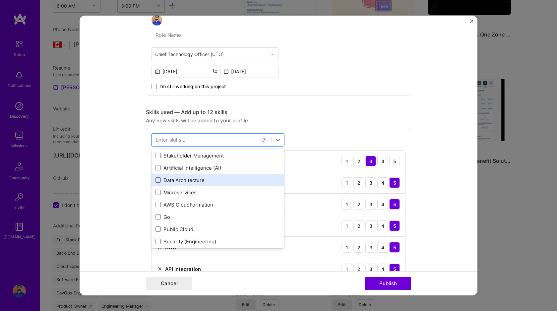
click at [158, 180] on span at bounding box center [157, 179] width 5 height 5
click at [0, 0] on input "checkbox" at bounding box center [0, 0] width 0 height 0
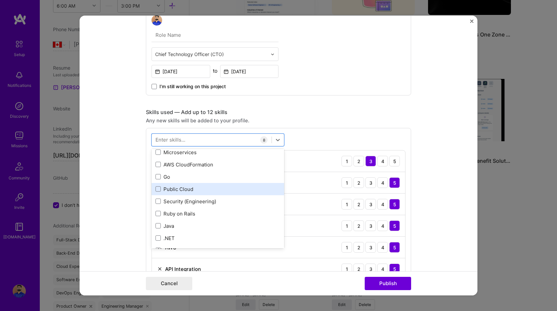
scroll to position [176, 0]
click at [158, 188] on span at bounding box center [157, 187] width 5 height 5
click at [0, 0] on input "checkbox" at bounding box center [0, 0] width 0 height 0
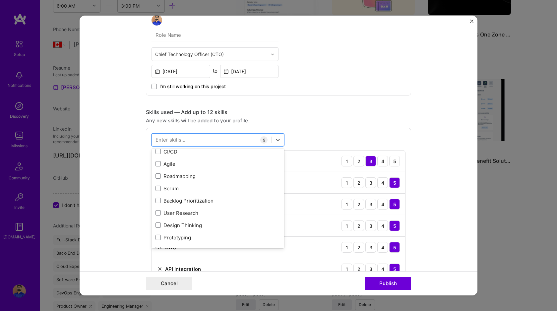
scroll to position [386, 0]
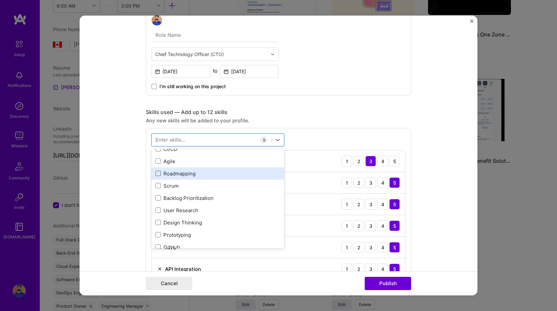
click at [159, 174] on span at bounding box center [157, 173] width 5 height 5
click at [0, 0] on input "checkbox" at bounding box center [0, 0] width 0 height 0
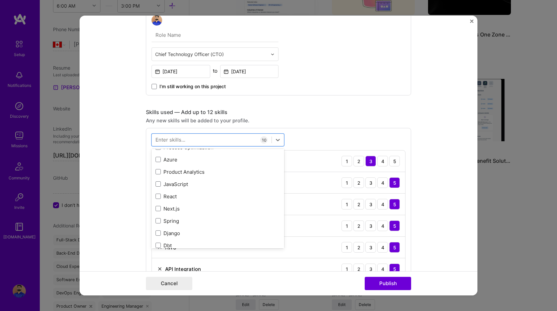
scroll to position [579, 0]
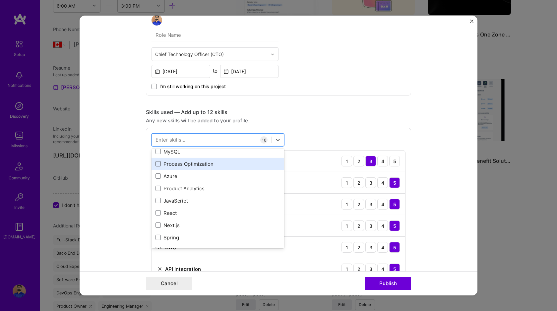
click at [158, 164] on span at bounding box center [157, 163] width 5 height 5
click at [0, 0] on input "checkbox" at bounding box center [0, 0] width 0 height 0
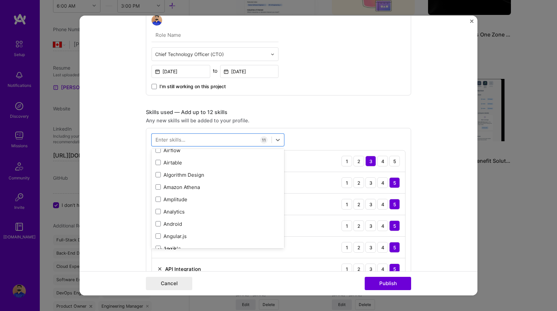
scroll to position [930, 0]
click at [422, 272] on div "Cancel Publish" at bounding box center [279, 283] width 398 height 24
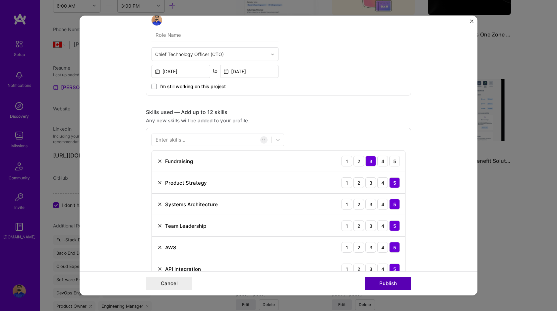
click at [386, 279] on button "Publish" at bounding box center [388, 283] width 46 height 13
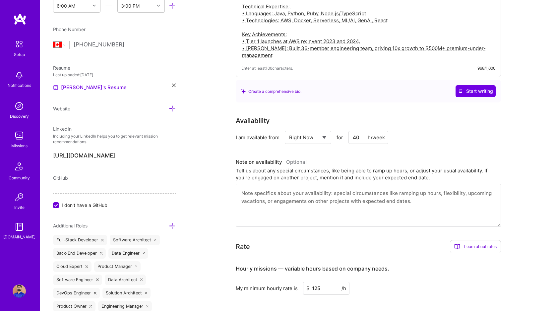
scroll to position [0, 0]
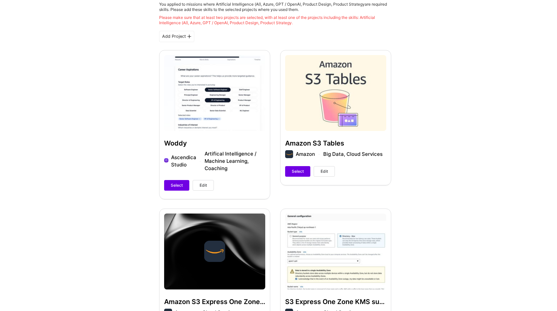
scroll to position [162, 0]
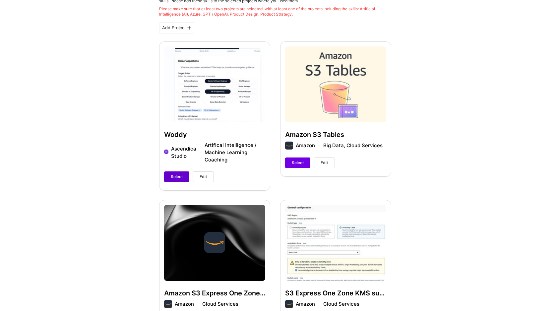
click at [173, 177] on span "Select" at bounding box center [177, 177] width 12 height 6
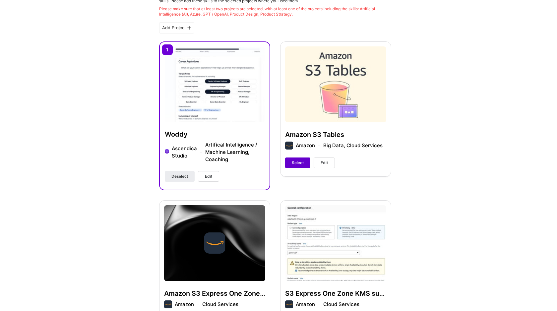
click at [289, 160] on button "Select" at bounding box center [297, 162] width 25 height 11
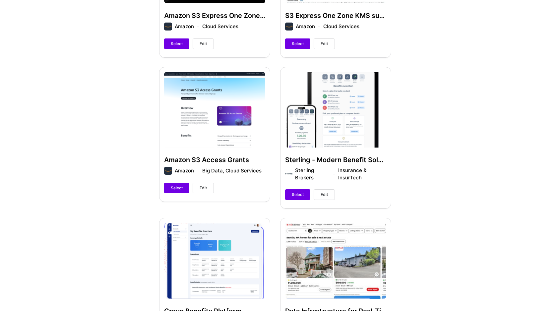
scroll to position [441, 0]
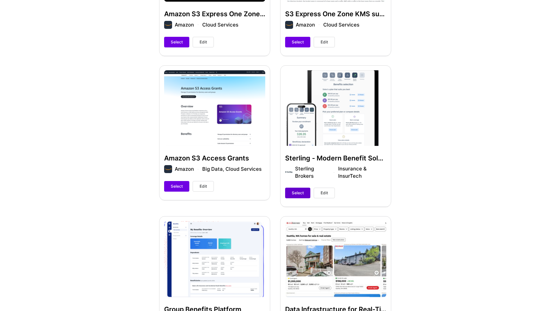
click at [296, 194] on span "Select" at bounding box center [298, 193] width 12 height 6
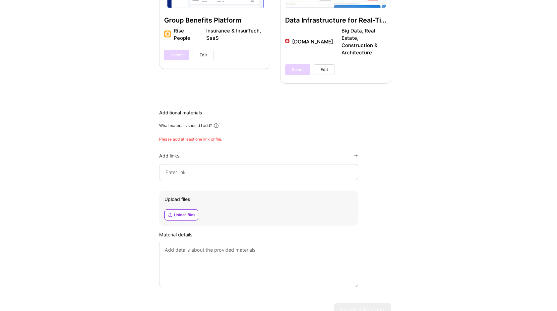
scroll to position [731, 0]
click at [222, 163] on div at bounding box center [258, 171] width 199 height 16
click at [218, 169] on div at bounding box center [258, 171] width 199 height 16
click at [214, 167] on input at bounding box center [259, 171] width 188 height 8
paste input "https://www.credly.com/badges/6f9e8ac7-1f04-4a11-a0bb-7190394d7310/linked_in_pr…"
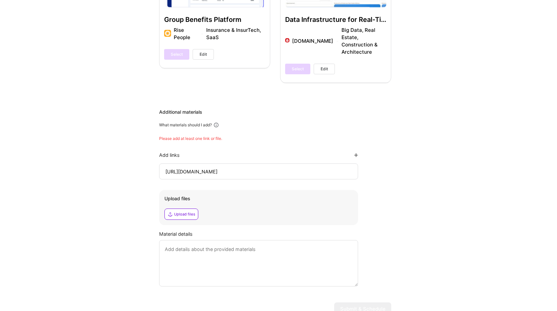
scroll to position [0, 33]
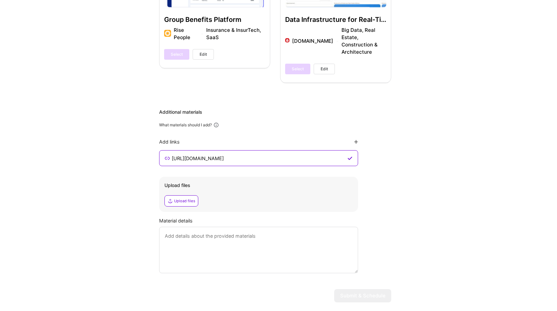
type input "https://www.credly.com/badges/6f9e8ac7-1f04-4a11-a0bb-7190394d7310/linked_in_pr…"
click at [223, 245] on textarea at bounding box center [258, 250] width 199 height 46
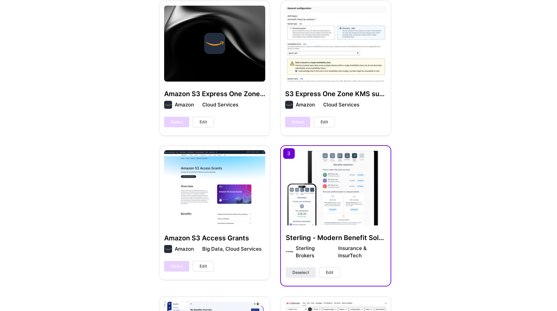
scroll to position [363, 0]
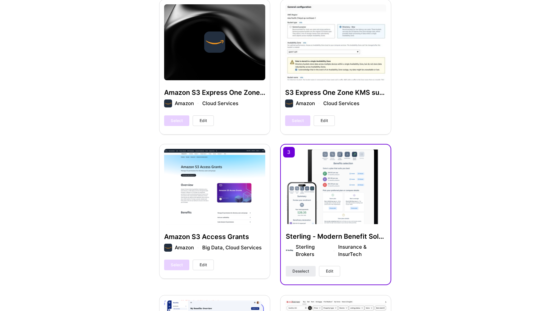
type textarea "AWS AI Certification verification link."
click at [332, 271] on span "Edit" at bounding box center [329, 271] width 7 height 6
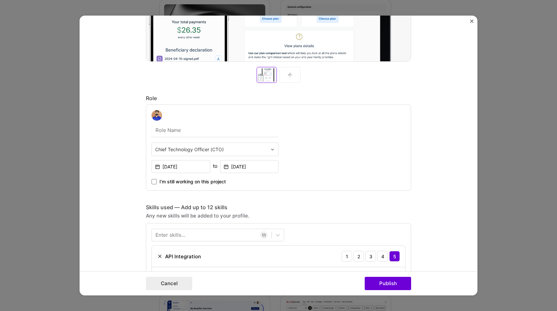
scroll to position [290, 0]
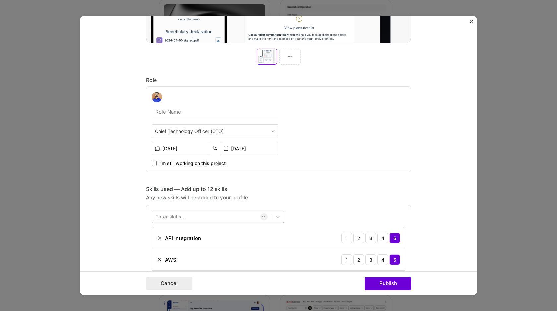
click at [190, 214] on div at bounding box center [212, 216] width 120 height 11
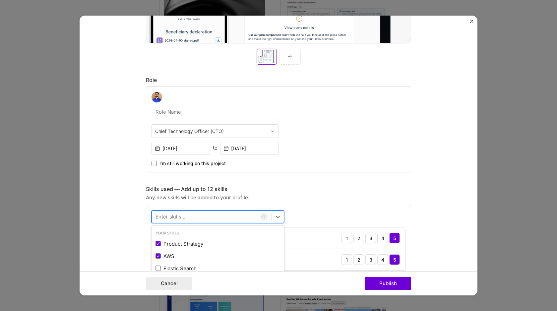
scroll to position [380, 0]
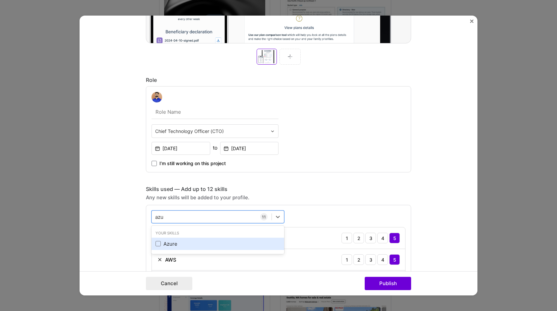
click at [163, 244] on div "Azure" at bounding box center [217, 243] width 125 height 7
click at [207, 247] on div "Azure" at bounding box center [217, 243] width 125 height 7
click at [213, 243] on div "Azure" at bounding box center [217, 243] width 125 height 7
type input "azu"
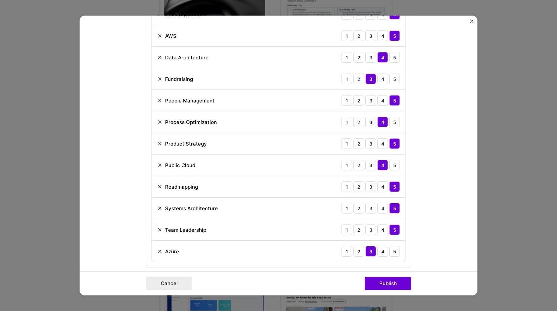
scroll to position [519, 0]
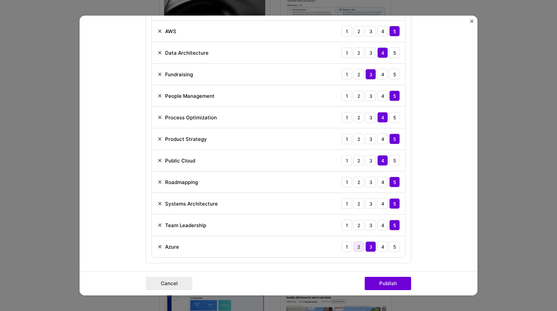
click at [356, 245] on div "2" at bounding box center [358, 246] width 11 height 11
click at [387, 281] on button "Publish" at bounding box center [388, 283] width 46 height 13
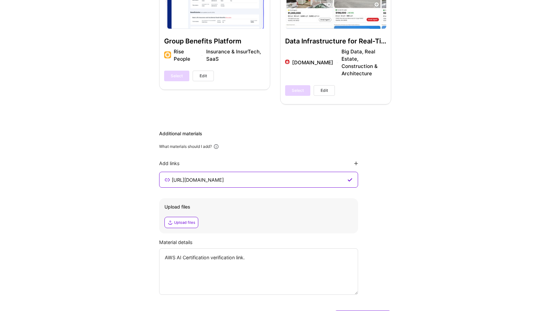
scroll to position [730, 0]
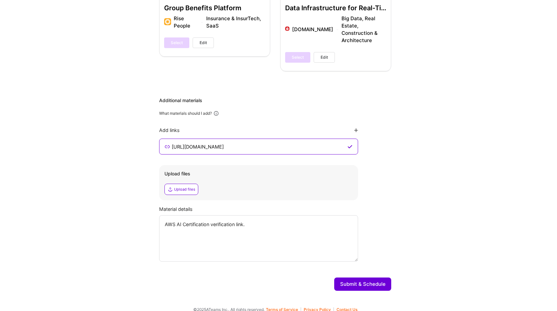
click at [352, 277] on button "Submit & Schedule" at bounding box center [362, 283] width 57 height 13
